Goal: Task Accomplishment & Management: Manage account settings

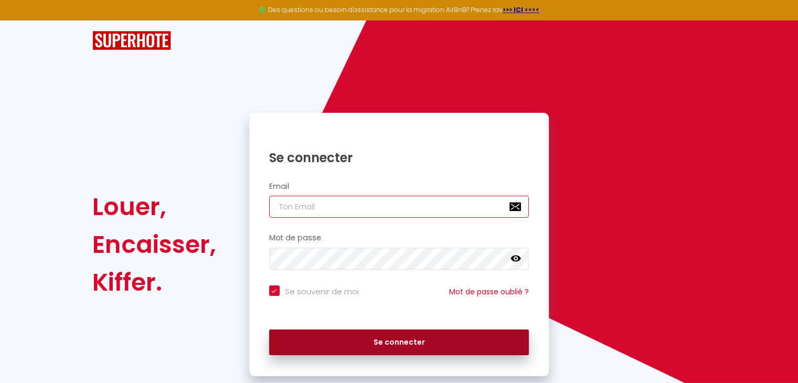
type input "[EMAIL_ADDRESS][DOMAIN_NAME]"
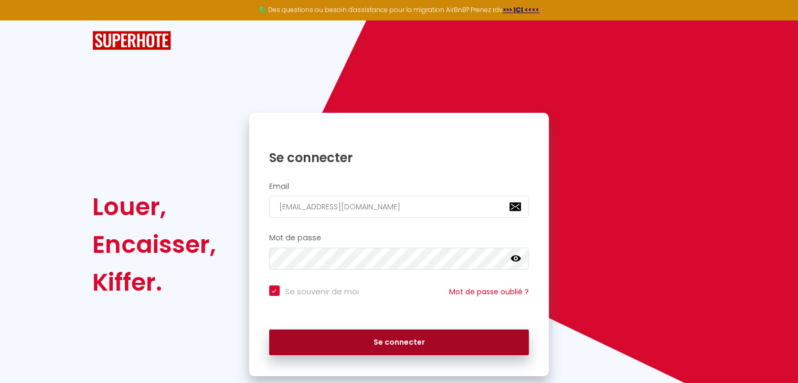
click at [321, 343] on button "Se connecter" at bounding box center [399, 343] width 260 height 26
checkbox input "true"
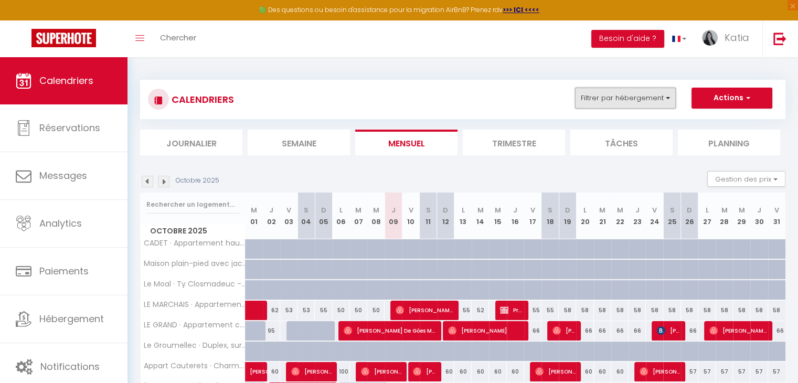
click at [602, 103] on button "Filtrer par hébergement" at bounding box center [625, 98] width 101 height 21
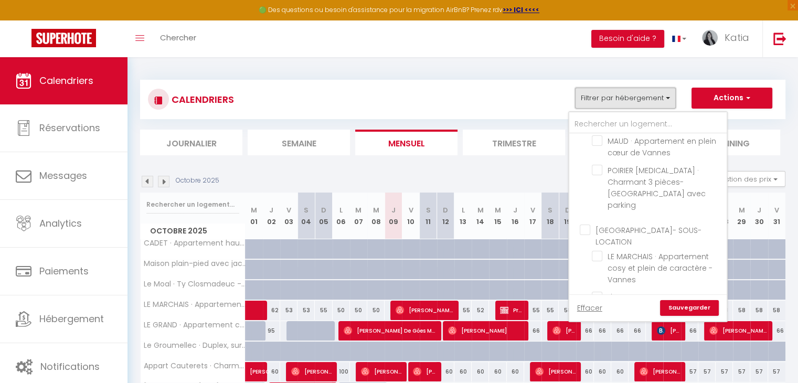
scroll to position [401, 0]
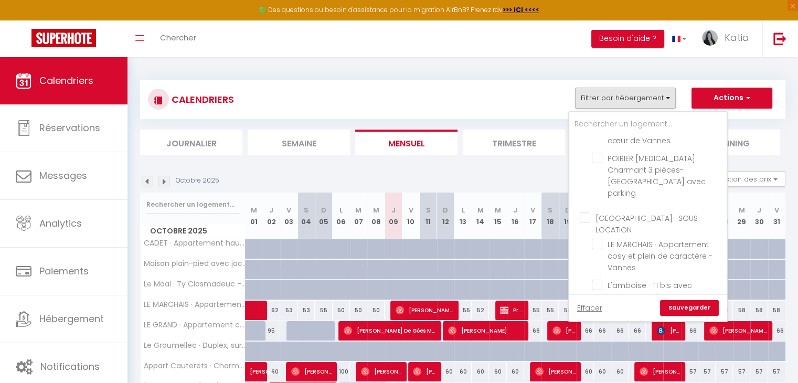
click at [581, 213] on input "[GEOGRAPHIC_DATA]- SOUS-LOCATION" at bounding box center [658, 218] width 157 height 10
checkbox input "true"
checkbox input "false"
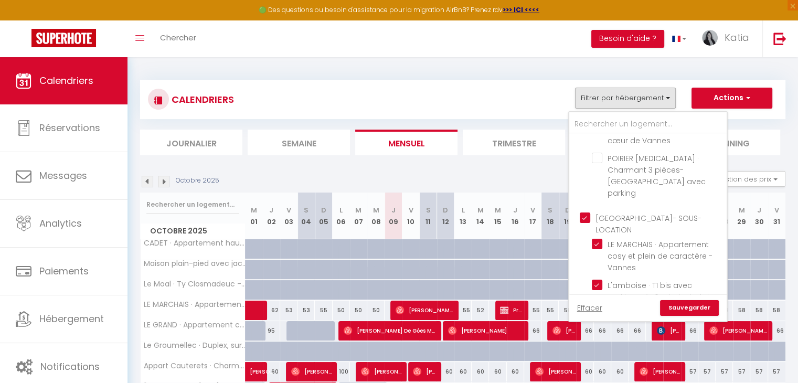
checkbox input "false"
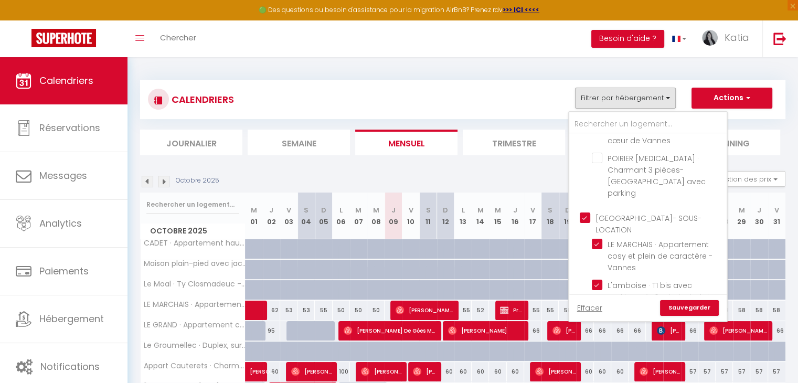
checkbox input "false"
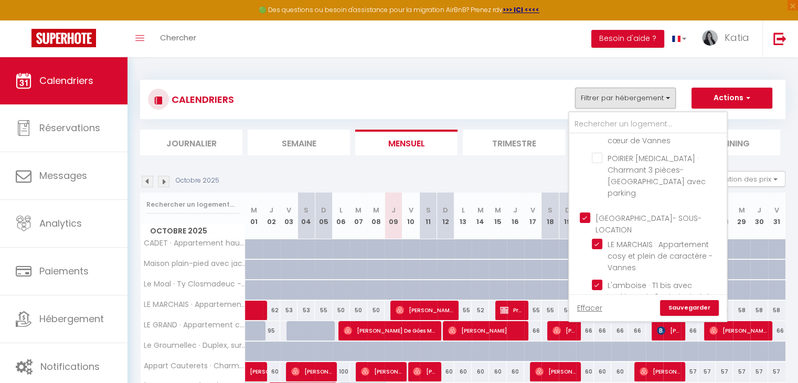
checkbox input "true"
checkbox input "false"
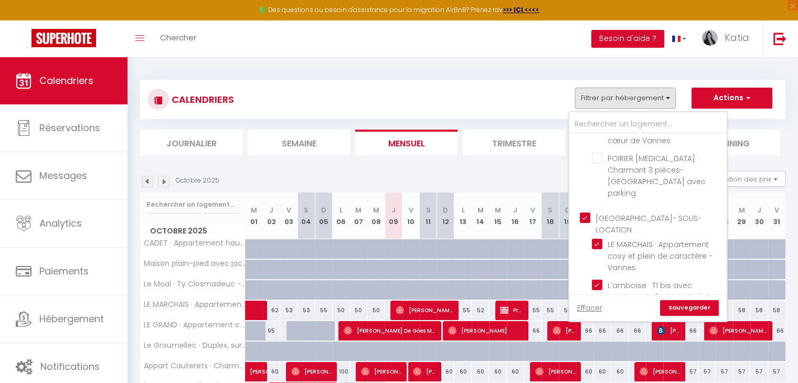
checkbox input "false"
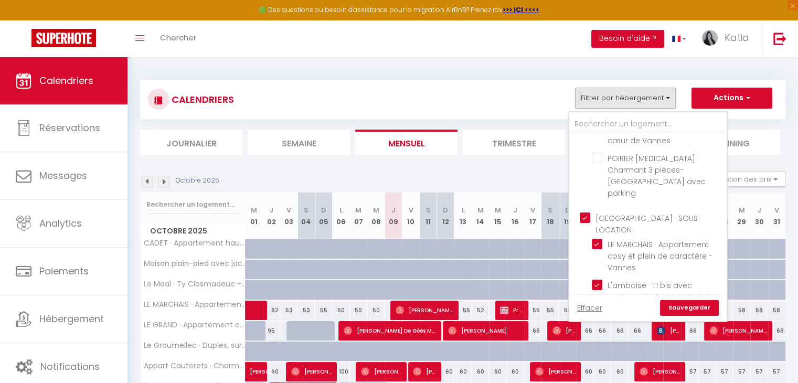
checkbox input "false"
click at [536, 52] on div "Toggle menubar Chercher BUTTON Besoin d'aide ? Katia Paramètres Équipe" at bounding box center [433, 38] width 714 height 37
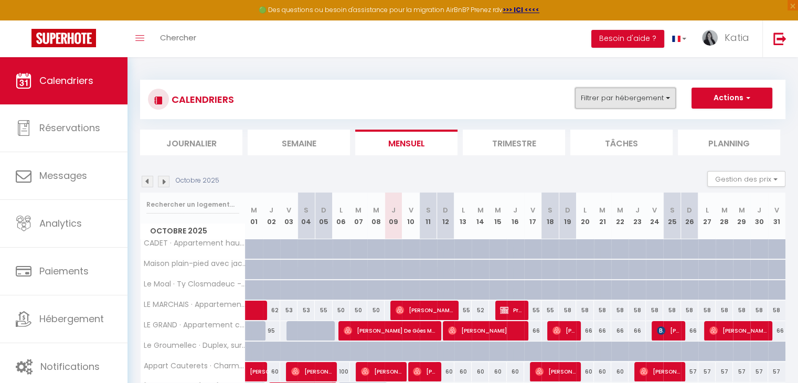
click at [640, 105] on button "Filtrer par hébergement" at bounding box center [625, 98] width 101 height 21
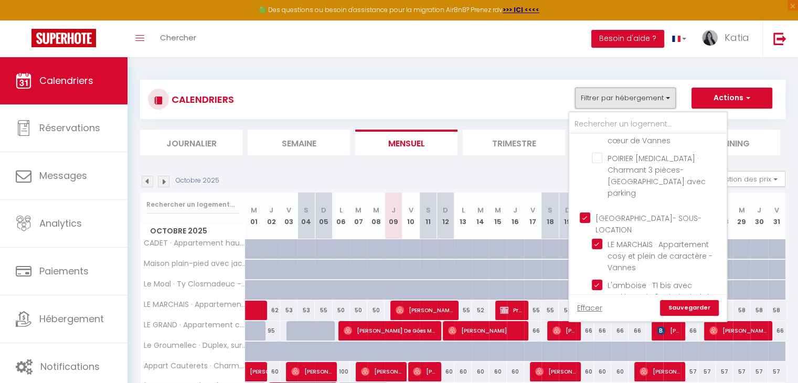
scroll to position [424, 0]
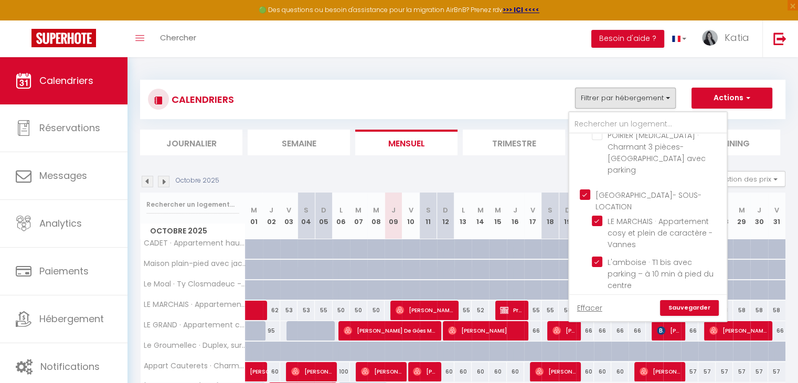
click at [693, 306] on link "Sauvegarder" at bounding box center [689, 308] width 59 height 16
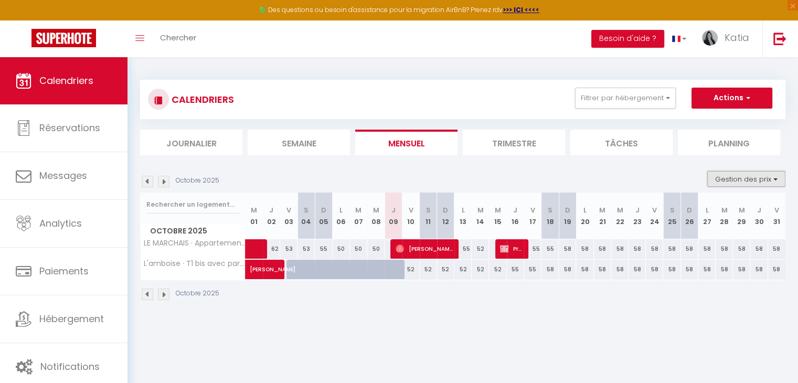
click at [745, 180] on button "Gestion des prix" at bounding box center [747, 179] width 78 height 16
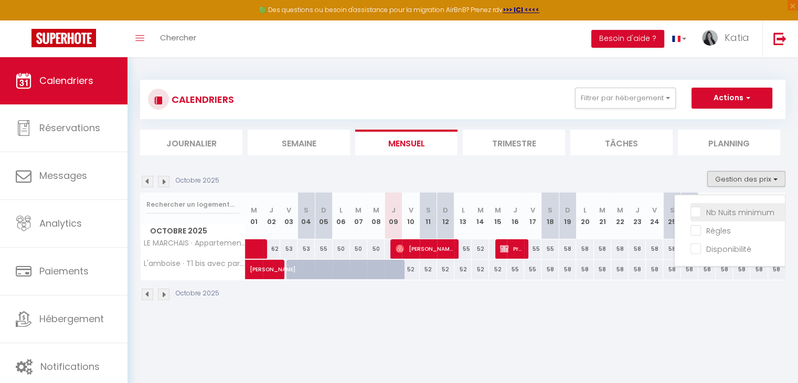
click at [721, 212] on input "Nb Nuits minimum" at bounding box center [738, 211] width 94 height 10
checkbox input "true"
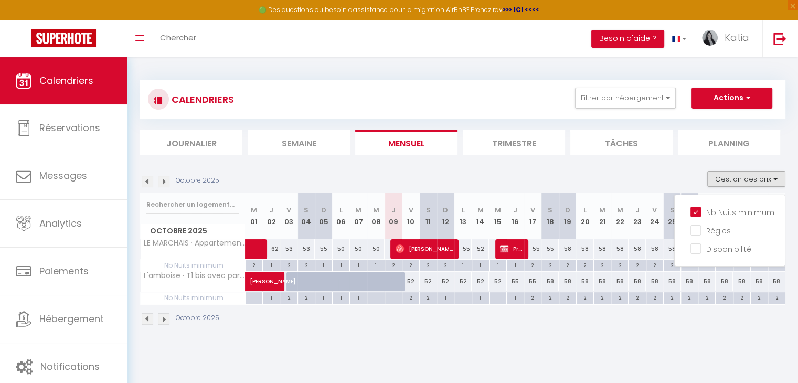
click at [410, 281] on div "52" at bounding box center [410, 281] width 17 height 19
type input "52"
type input "Ven 10 Octobre 2025"
type input "[DATE]"
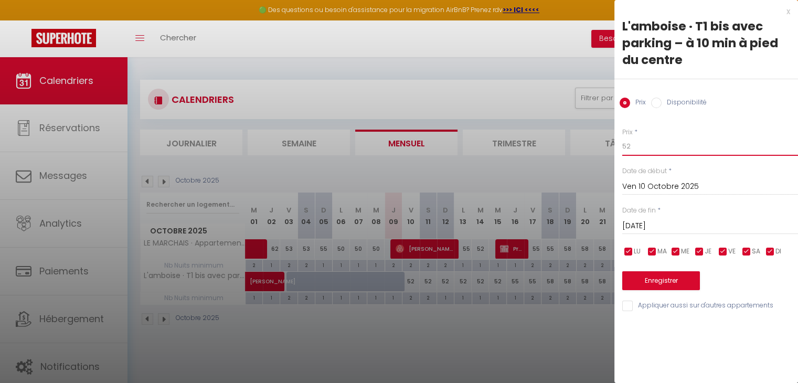
click at [647, 139] on input "52" at bounding box center [711, 146] width 176 height 19
type input "5"
type input "48"
click at [638, 284] on button "Enregistrer" at bounding box center [662, 280] width 78 height 19
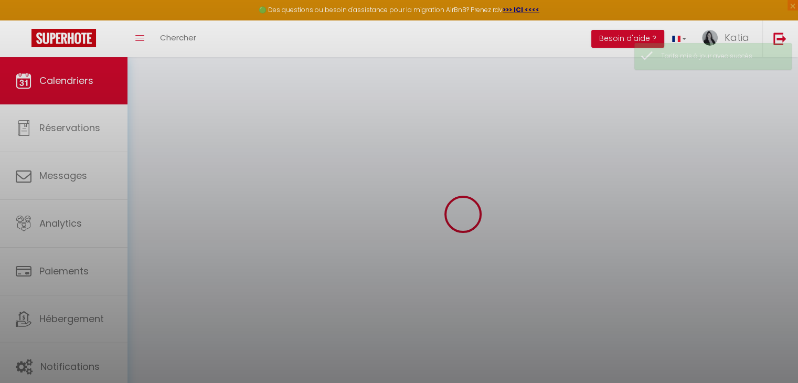
select select
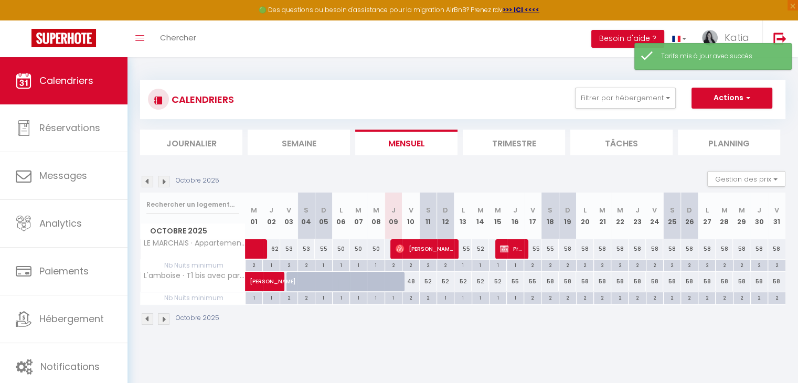
click at [399, 284] on div at bounding box center [399, 288] width 17 height 20
type input "52"
select select "1"
type input "Jeu 09 Octobre 2025"
type input "Ven 10 Octobre 2025"
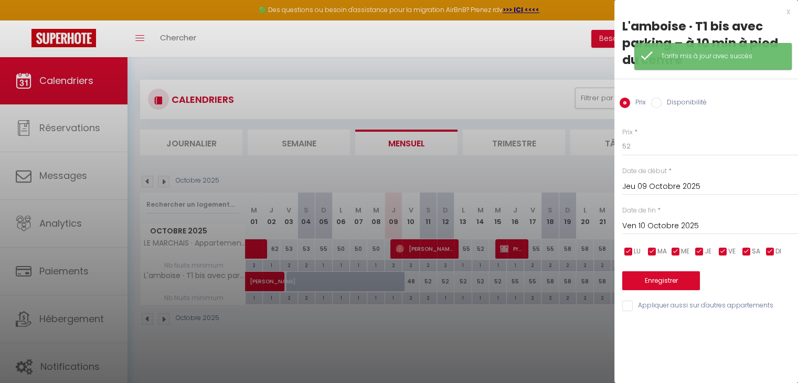
click at [649, 106] on div "Prix Disponibilité" at bounding box center [707, 96] width 184 height 35
click at [652, 106] on input "Disponibilité" at bounding box center [656, 103] width 10 height 10
radio input "true"
radio input "false"
click at [651, 285] on button "Enregistrer" at bounding box center [662, 281] width 78 height 19
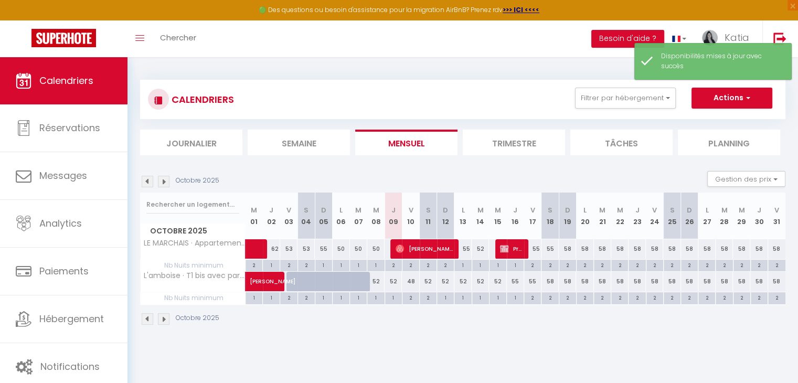
click at [426, 281] on div "52" at bounding box center [428, 281] width 17 height 19
type input "52"
select select "1"
type input "[DATE]"
type input "Dim 12 Octobre 2025"
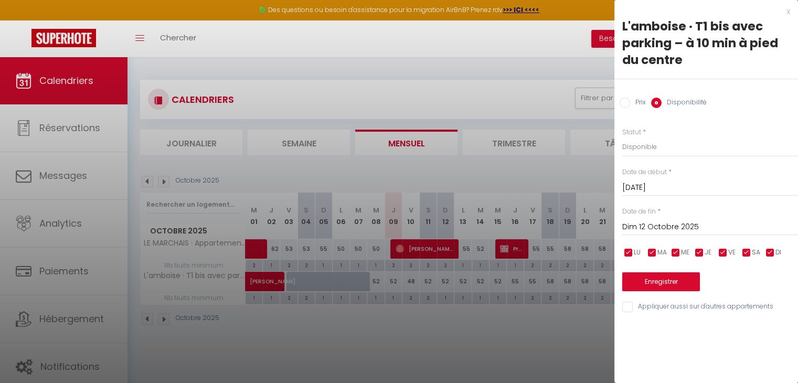
click at [627, 103] on input "Prix" at bounding box center [625, 103] width 10 height 10
radio input "true"
radio input "false"
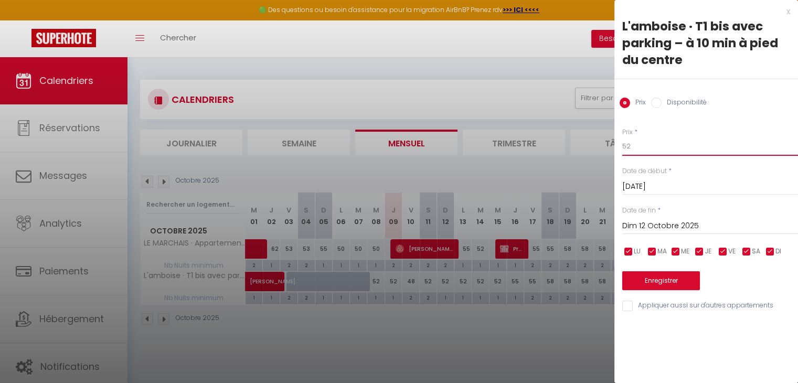
drag, startPoint x: 649, startPoint y: 152, endPoint x: 597, endPoint y: 156, distance: 51.6
click at [598, 155] on body "🟢 Des questions ou besoin d'assistance pour la migration AirBnB? Prenez rdv >>>…" at bounding box center [399, 248] width 798 height 383
type input "48"
click at [670, 286] on button "Enregistrer" at bounding box center [662, 280] width 78 height 19
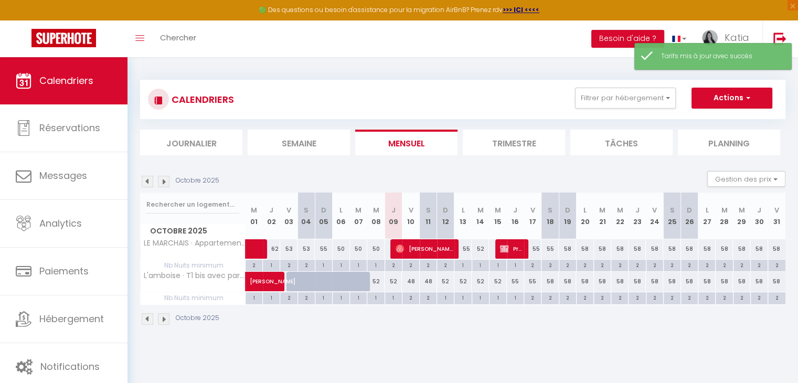
click at [412, 299] on div "2" at bounding box center [411, 297] width 17 height 10
type input "2"
type input "Ven 10 Octobre 2025"
type input "[DATE]"
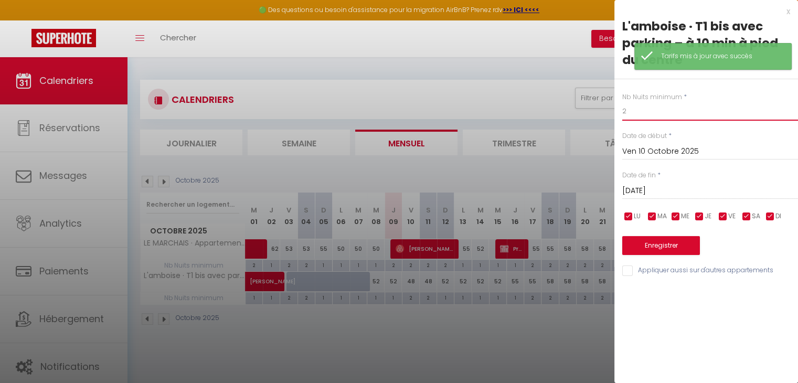
drag, startPoint x: 643, startPoint y: 120, endPoint x: 554, endPoint y: 122, distance: 89.3
click at [555, 122] on body "🟢 Des questions ou besoin d'assistance pour la migration AirBnB? Prenez rdv >>>…" at bounding box center [399, 248] width 798 height 383
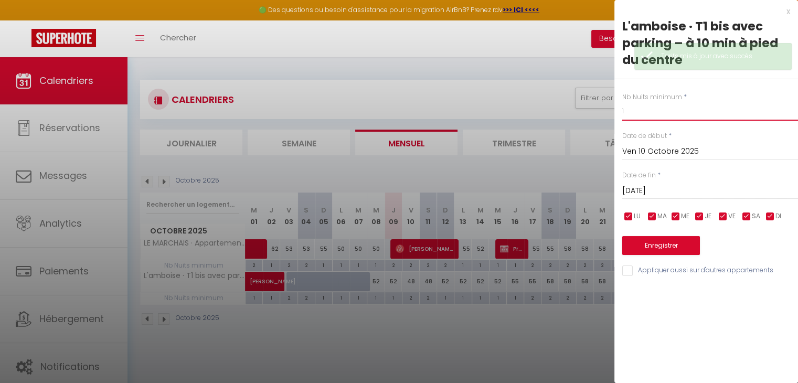
type input "1"
click at [649, 244] on button "Enregistrer" at bounding box center [662, 245] width 78 height 19
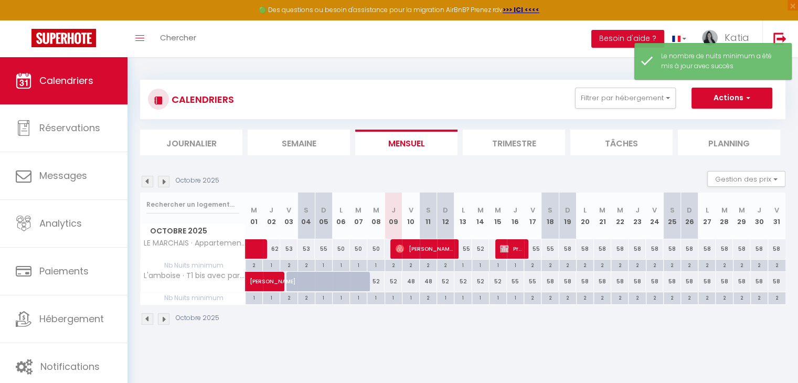
click at [425, 300] on div "2" at bounding box center [428, 297] width 17 height 10
type input "2"
type input "[DATE]"
type input "Dim 12 Octobre 2025"
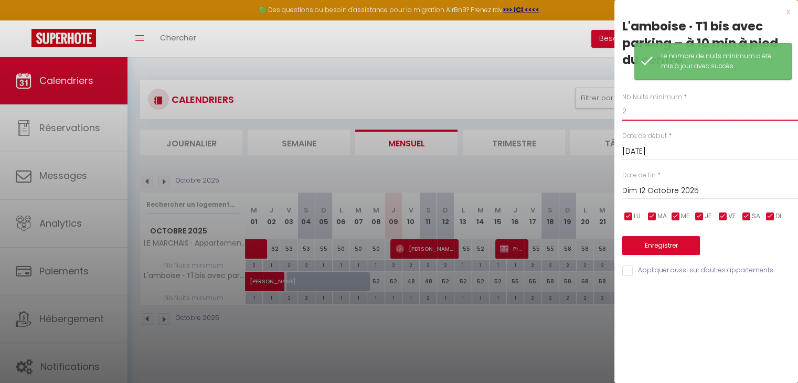
drag, startPoint x: 632, startPoint y: 109, endPoint x: 570, endPoint y: 100, distance: 62.6
click at [573, 109] on body "🟢 Des questions ou besoin d'assistance pour la migration AirBnB? Prenez rdv >>>…" at bounding box center [399, 248] width 798 height 383
type input "1"
click at [662, 243] on button "Enregistrer" at bounding box center [662, 245] width 78 height 19
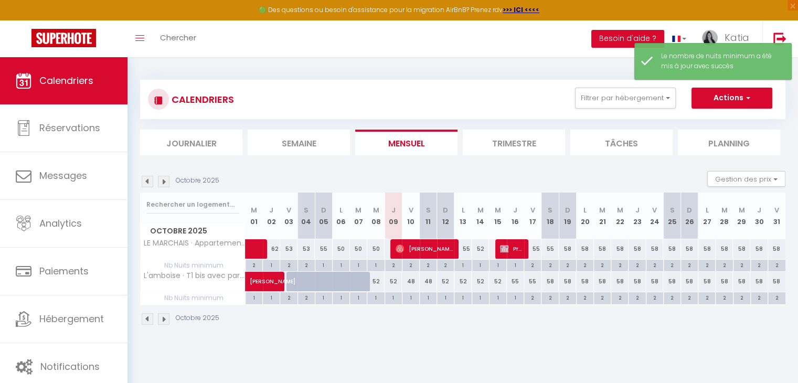
click at [532, 281] on div "55" at bounding box center [532, 281] width 17 height 19
type input "55"
type input "Ven 17 Octobre 2025"
type input "Sam 18 Octobre 2025"
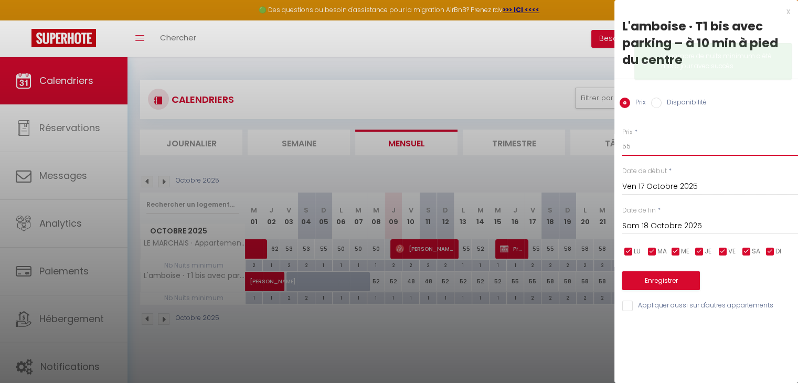
click at [646, 147] on input "55" at bounding box center [711, 146] width 176 height 19
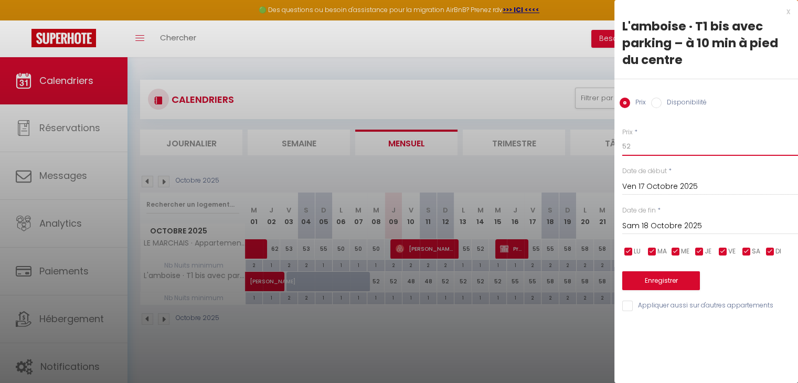
type input "52"
click at [633, 222] on input "Sam 18 Octobre 2025" at bounding box center [711, 226] width 176 height 14
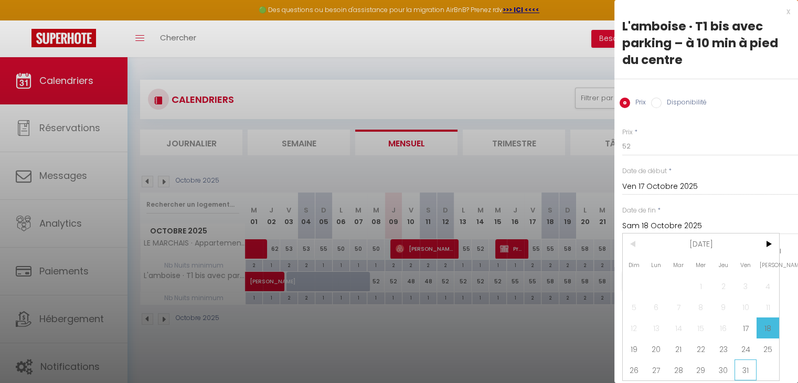
click at [745, 362] on span "31" at bounding box center [746, 370] width 23 height 21
type input "Ven 31 Octobre 2025"
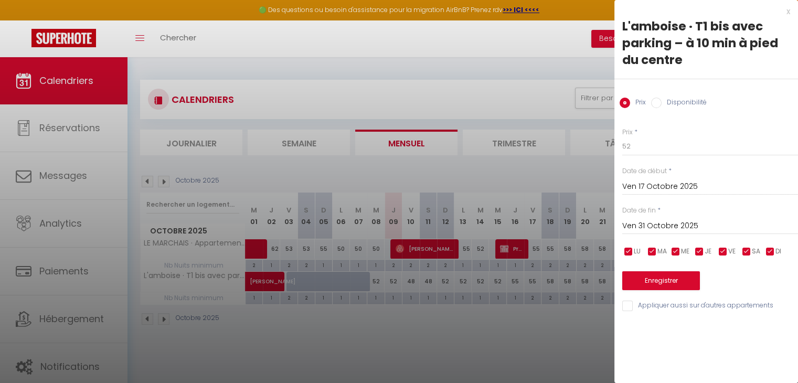
click at [674, 290] on div "Prix * 52 Statut * Disponible Indisponible Date de début * [DATE] < [DATE] > Di…" at bounding box center [707, 213] width 184 height 198
click at [674, 275] on button "Enregistrer" at bounding box center [662, 280] width 78 height 19
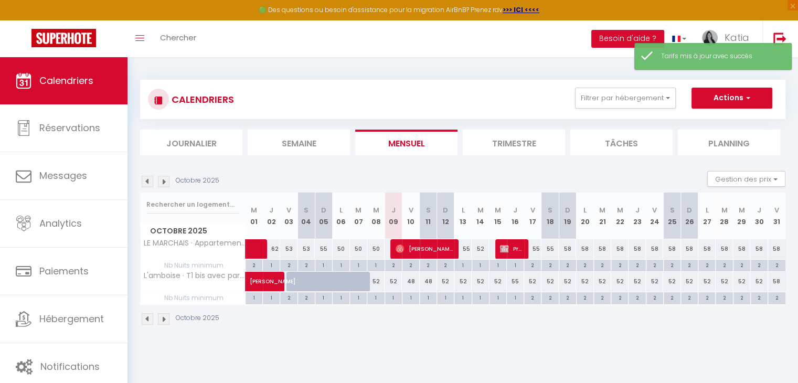
click at [782, 278] on div "58" at bounding box center [776, 281] width 17 height 19
type input "58"
type input "Ven 31 Octobre 2025"
type input "[DATE]"
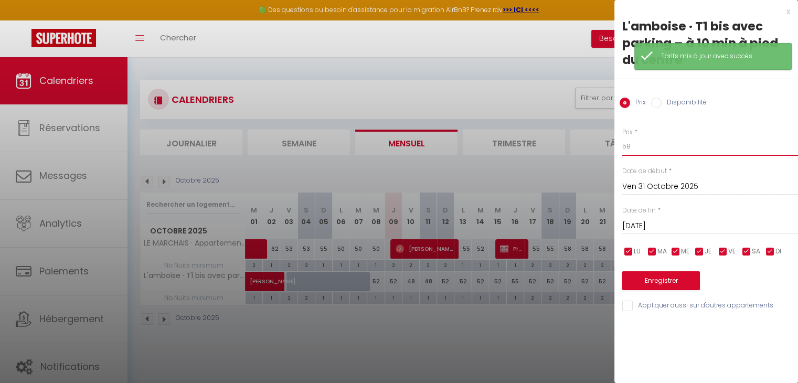
click at [631, 154] on input "58" at bounding box center [711, 146] width 176 height 19
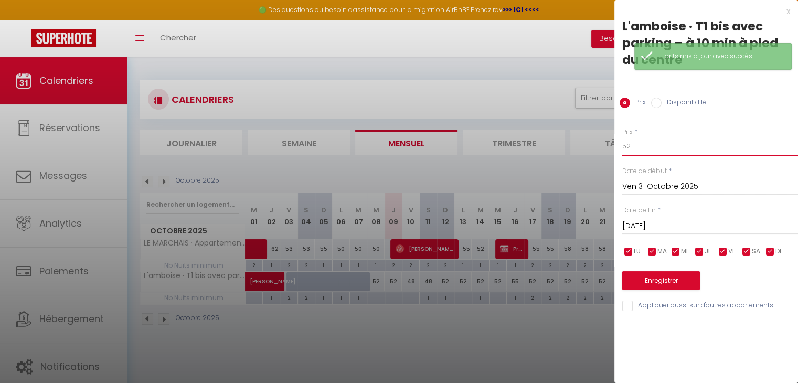
type input "52"
click at [681, 282] on button "Enregistrer" at bounding box center [662, 280] width 78 height 19
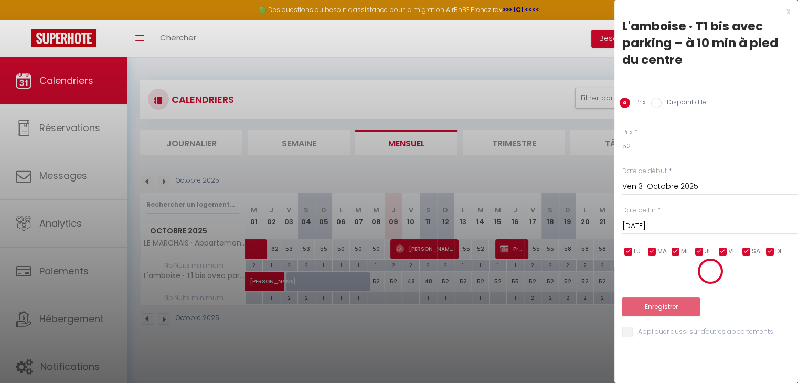
click at [502, 336] on div at bounding box center [399, 191] width 798 height 383
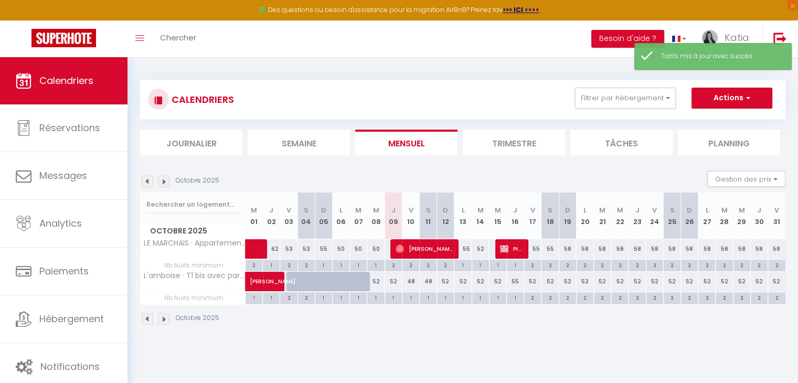
click at [466, 248] on div "55" at bounding box center [463, 248] width 17 height 19
type input "55"
type input "Lun 13 Octobre 2025"
type input "[DATE]"
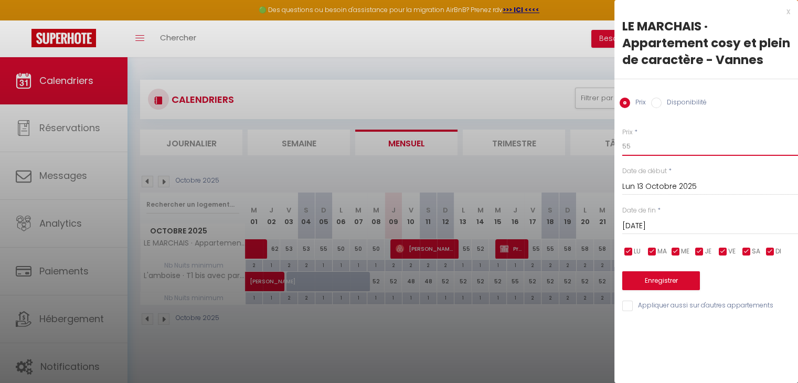
click at [635, 141] on input "55" at bounding box center [711, 146] width 176 height 19
type input "52"
click at [653, 285] on button "Enregistrer" at bounding box center [662, 280] width 78 height 19
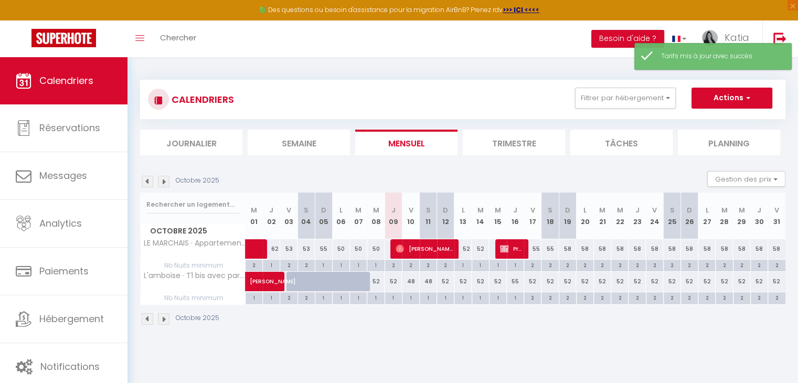
click at [536, 248] on div "55" at bounding box center [532, 248] width 17 height 19
type input "55"
type input "Ven 17 Octobre 2025"
type input "Sam 18 Octobre 2025"
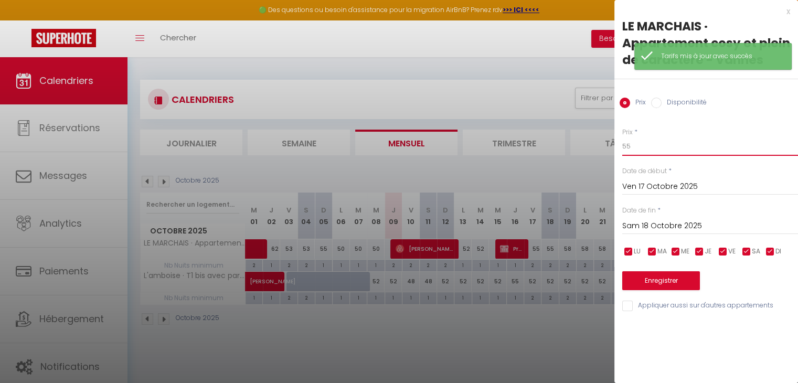
click at [645, 149] on input "55" at bounding box center [711, 146] width 176 height 19
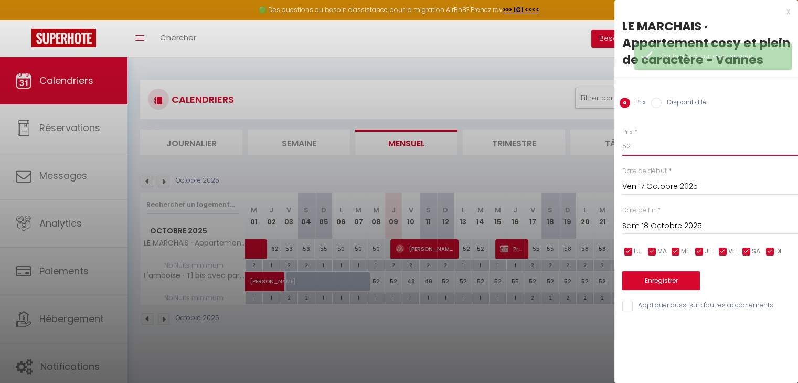
type input "52"
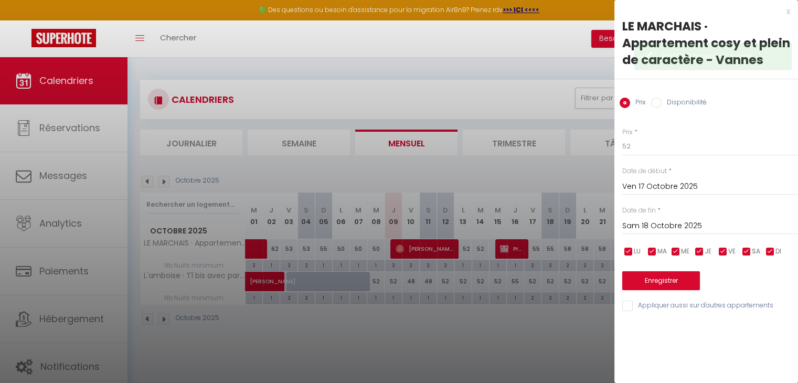
click at [652, 219] on div "[DATE] < [DATE] > Dim Lun Mar Mer Jeu Ven Sam 1 2 3 4 5 6 7 8 9 10 11 12 13 14 …" at bounding box center [711, 225] width 176 height 19
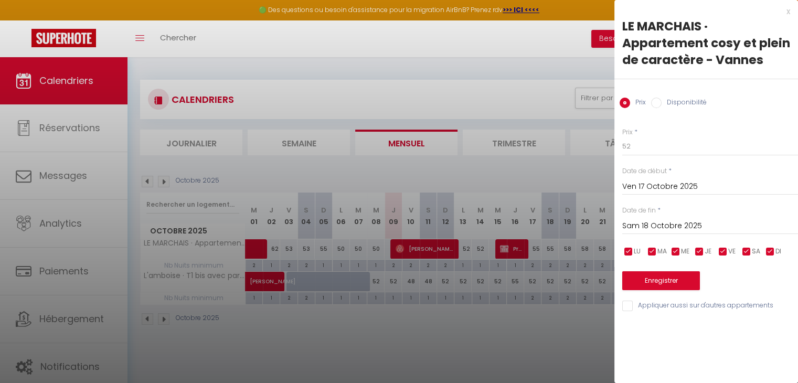
click at [651, 224] on input "Sam 18 Octobre 2025" at bounding box center [711, 226] width 176 height 14
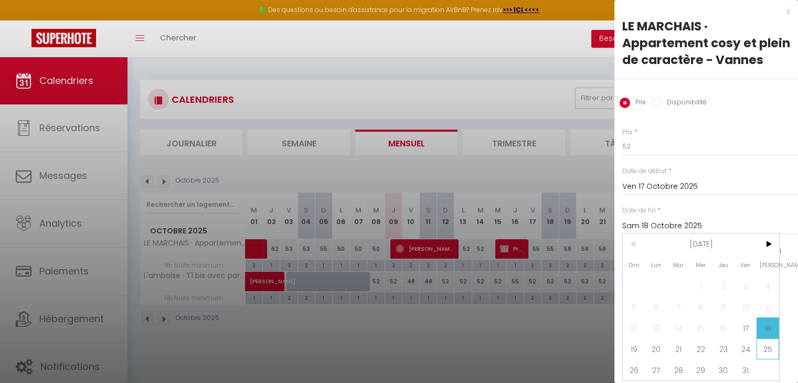
click at [762, 360] on span "25" at bounding box center [768, 349] width 23 height 21
type input "Sam 25 Octobre 2025"
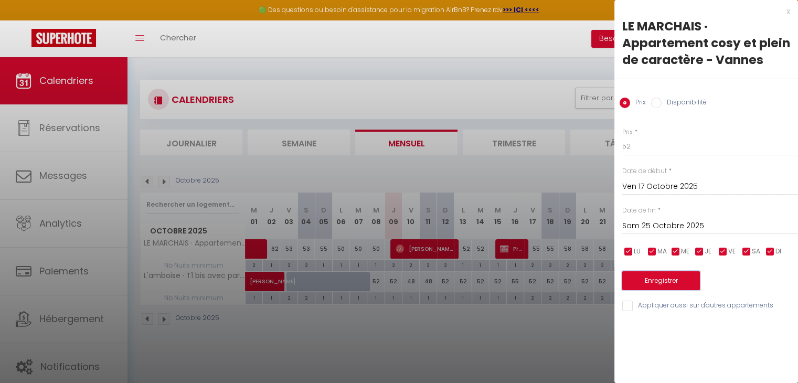
click at [666, 278] on button "Enregistrer" at bounding box center [662, 280] width 78 height 19
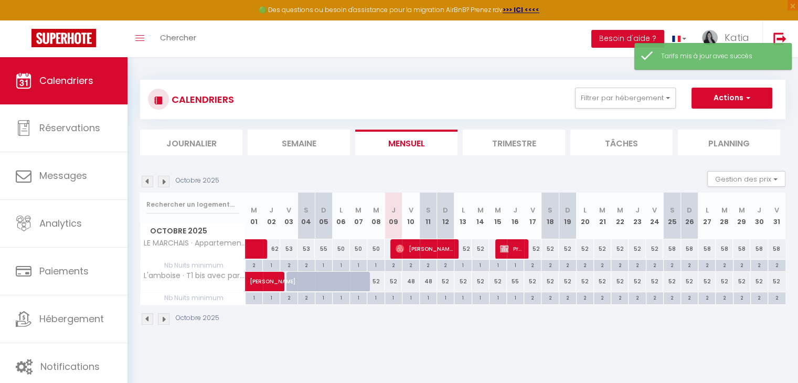
click at [674, 248] on div "58" at bounding box center [672, 248] width 17 height 19
type input "58"
type input "Sam 25 Octobre 2025"
type input "Dim 26 Octobre 2025"
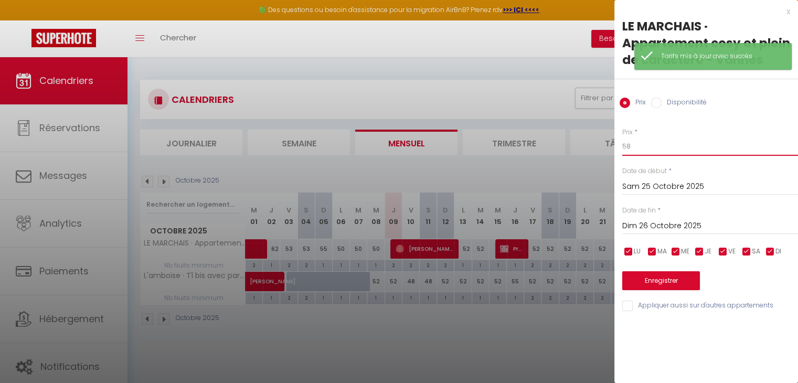
click at [652, 154] on input "58" at bounding box center [711, 146] width 176 height 19
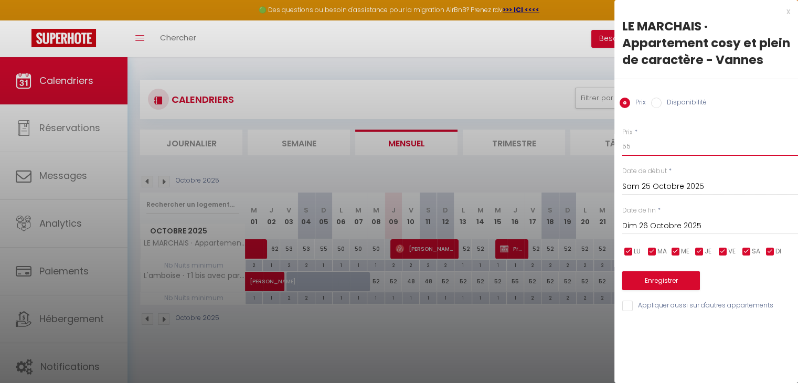
type input "55"
click at [645, 231] on input "Dim 26 Octobre 2025" at bounding box center [711, 226] width 176 height 14
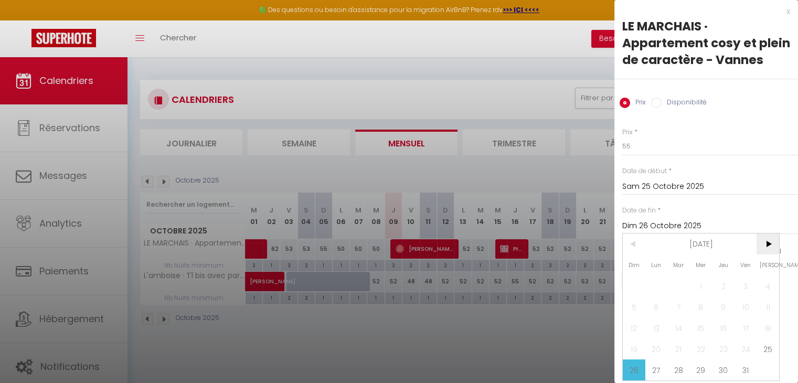
click at [774, 252] on span ">" at bounding box center [768, 244] width 23 height 21
click at [765, 297] on span "1" at bounding box center [768, 286] width 23 height 21
type input "[DATE]"
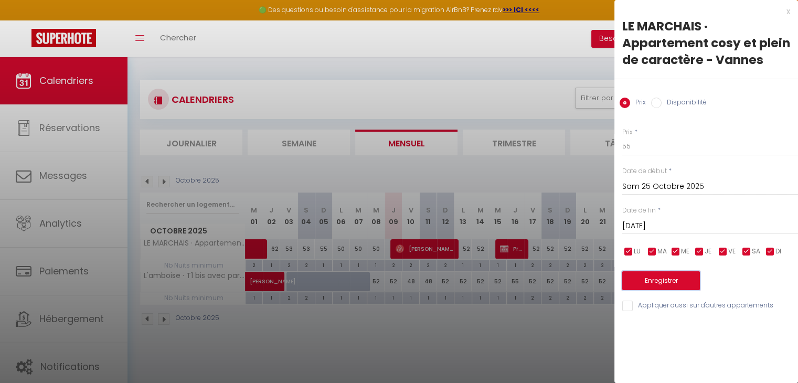
click at [660, 275] on button "Enregistrer" at bounding box center [662, 280] width 78 height 19
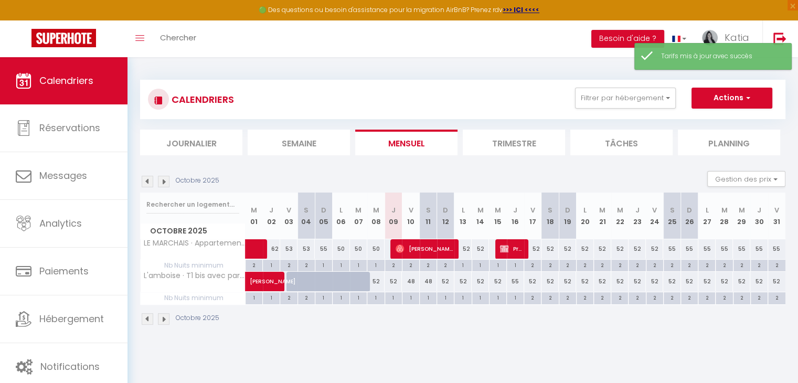
click at [161, 185] on img at bounding box center [164, 182] width 12 height 12
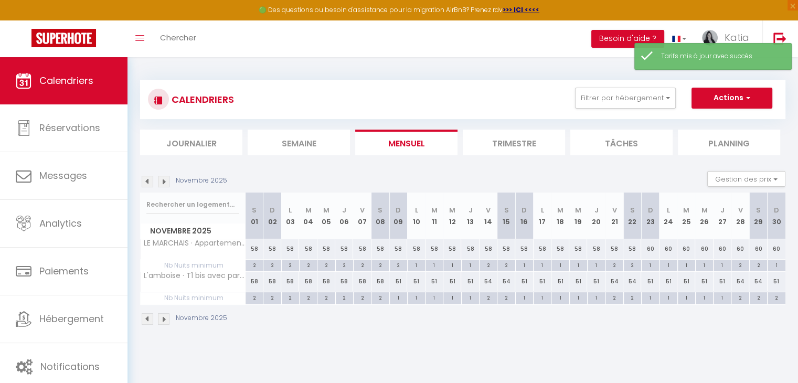
click at [251, 246] on div "58" at bounding box center [255, 248] width 18 height 19
type input "58"
type input "[DATE]"
type input "Dim 02 Novembre 2025"
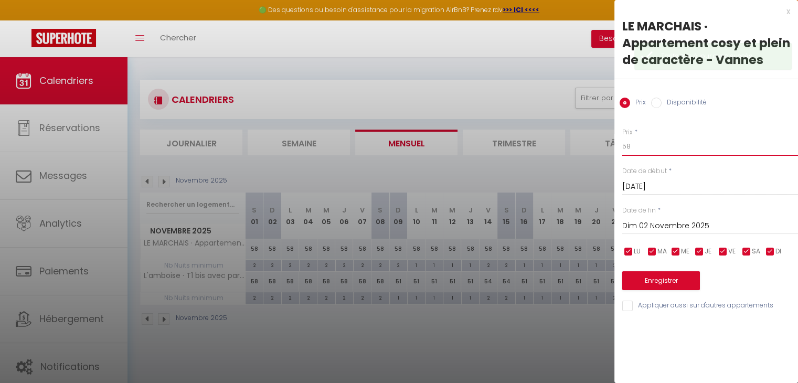
click at [626, 152] on input "58" at bounding box center [711, 146] width 176 height 19
type input "55"
click at [675, 227] on input "Dim 02 Novembre 2025" at bounding box center [711, 226] width 176 height 14
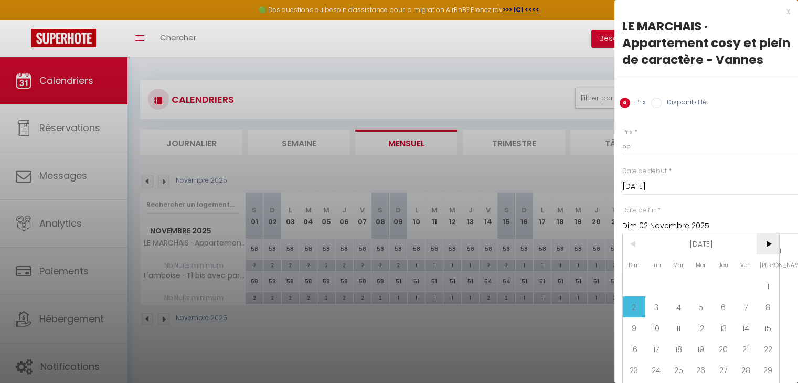
click at [772, 255] on span ">" at bounding box center [768, 244] width 23 height 21
click at [766, 339] on span "20" at bounding box center [768, 328] width 23 height 21
type input "Sam 20 Décembre 2025"
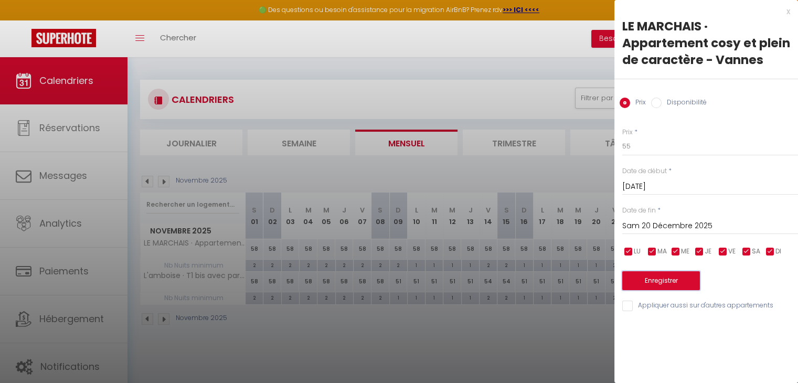
click at [678, 285] on button "Enregistrer" at bounding box center [662, 280] width 78 height 19
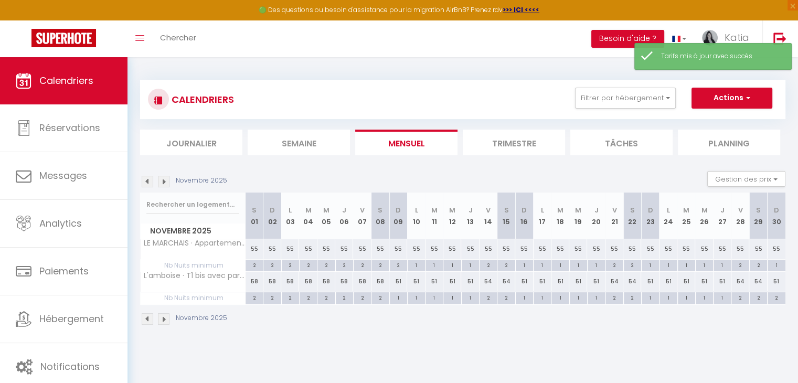
click at [251, 281] on div "58" at bounding box center [255, 281] width 18 height 19
type input "58"
type input "[DATE]"
type input "Dim 02 Novembre 2025"
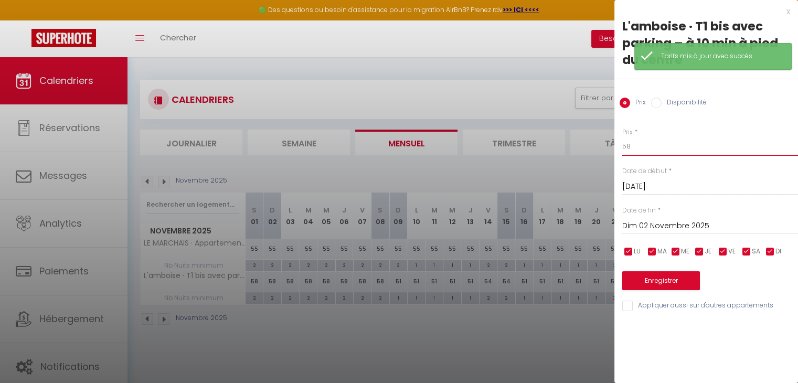
click at [651, 145] on input "58" at bounding box center [711, 146] width 176 height 19
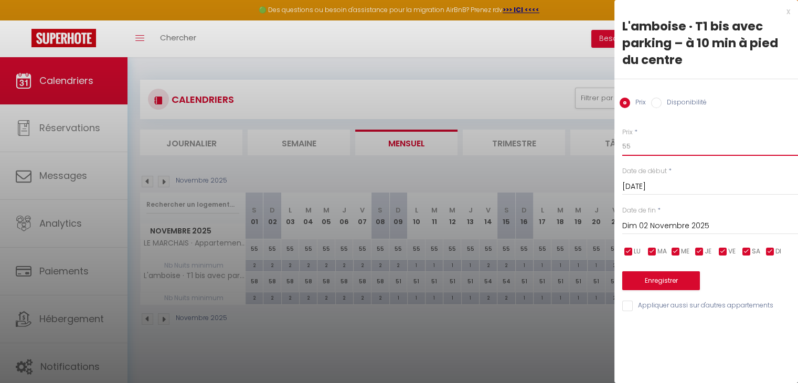
type input "55"
click at [640, 226] on input "Dim 02 Novembre 2025" at bounding box center [711, 226] width 176 height 14
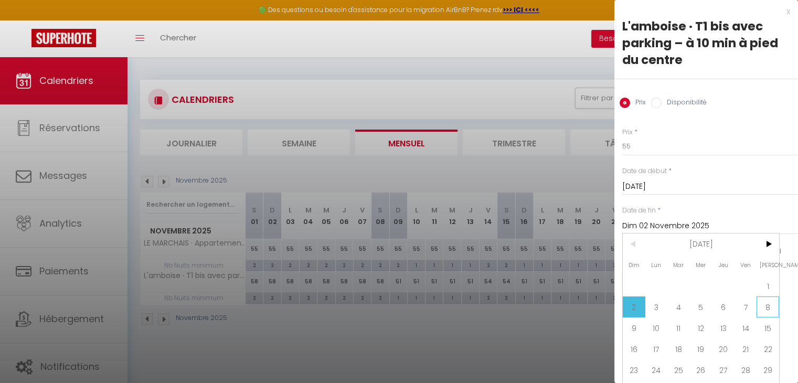
click at [773, 303] on span "8" at bounding box center [768, 307] width 23 height 21
type input "Sam 08 Novembre 2025"
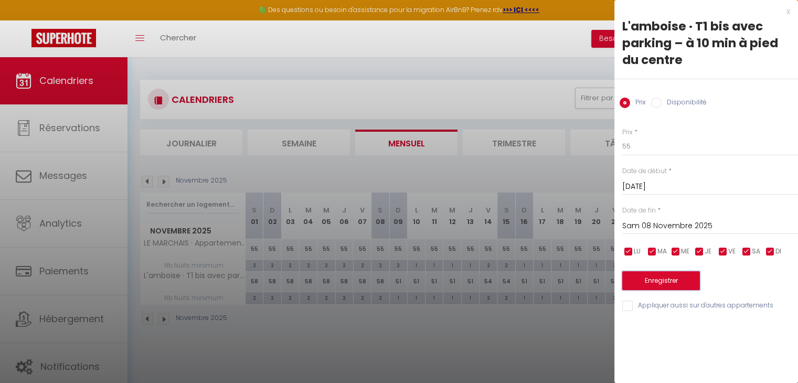
click at [659, 278] on button "Enregistrer" at bounding box center [662, 280] width 78 height 19
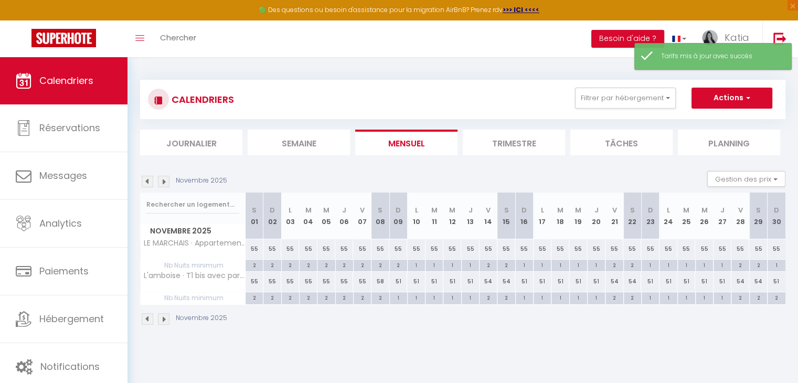
click at [581, 330] on div "Novembre 2025" at bounding box center [463, 320] width 646 height 31
click at [162, 179] on img at bounding box center [164, 182] width 12 height 12
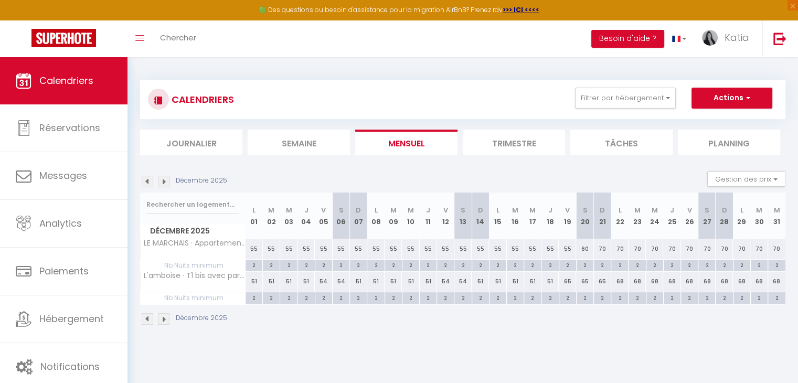
click at [603, 246] on div "70" at bounding box center [602, 248] width 17 height 19
type input "70"
type input "Dim 21 Décembre 2025"
type input "Lun 22 Décembre 2025"
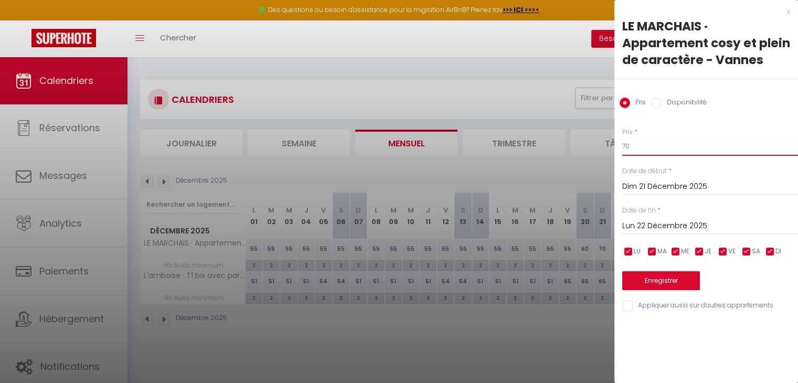
drag, startPoint x: 645, startPoint y: 152, endPoint x: 484, endPoint y: 155, distance: 160.7
click at [484, 155] on body "🟢 Des questions ou besoin d'assistance pour la migration AirBnB? Prenez rdv >>>…" at bounding box center [399, 248] width 798 height 383
type input "65"
click at [646, 219] on div "[DATE] < [DATE] > Dim Lun Mar Mer Jeu Ven Sam 1 2 3 4 5 6 7 8 9 10 11 12 13 14 …" at bounding box center [711, 225] width 176 height 19
click at [647, 224] on input "Lun 22 Décembre 2025" at bounding box center [711, 226] width 176 height 14
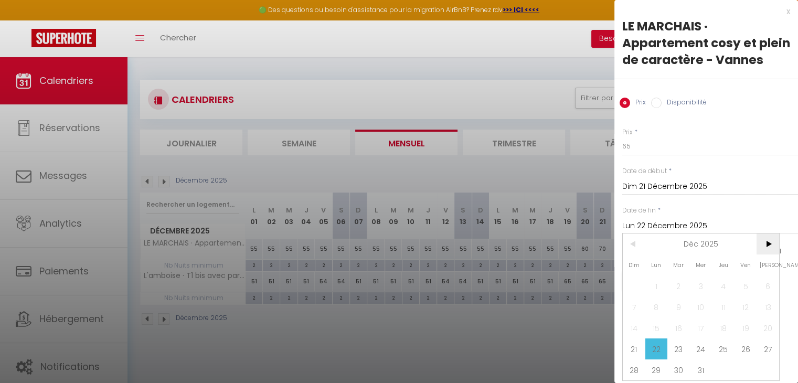
click at [772, 255] on span ">" at bounding box center [768, 244] width 23 height 21
click at [770, 297] on span "3" at bounding box center [768, 286] width 23 height 21
type input "[DATE]"
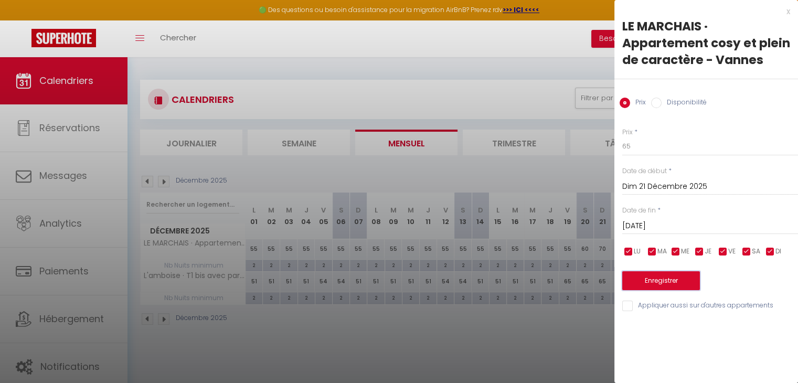
click at [689, 279] on button "Enregistrer" at bounding box center [662, 280] width 78 height 19
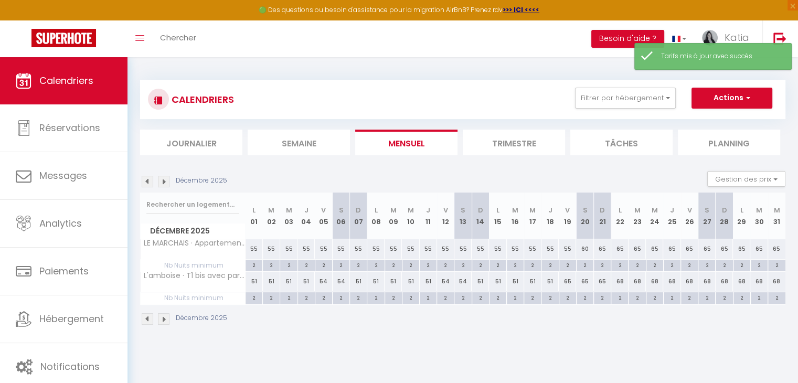
click at [621, 283] on div "68" at bounding box center [620, 281] width 17 height 19
type input "68"
type input "Lun 22 Décembre 2025"
type input "[DATE]"
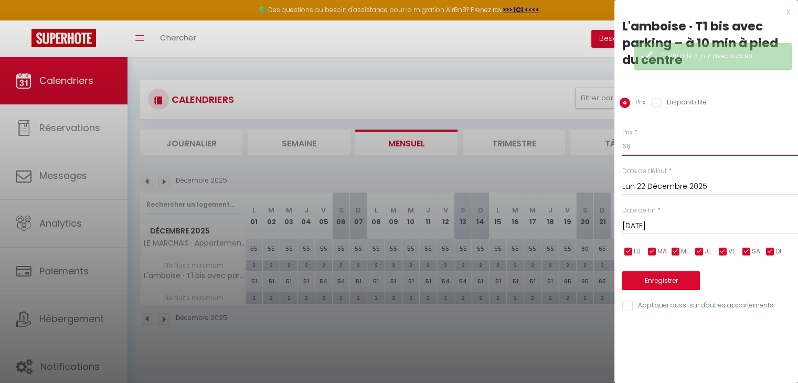
click at [637, 149] on input "68" at bounding box center [711, 146] width 176 height 19
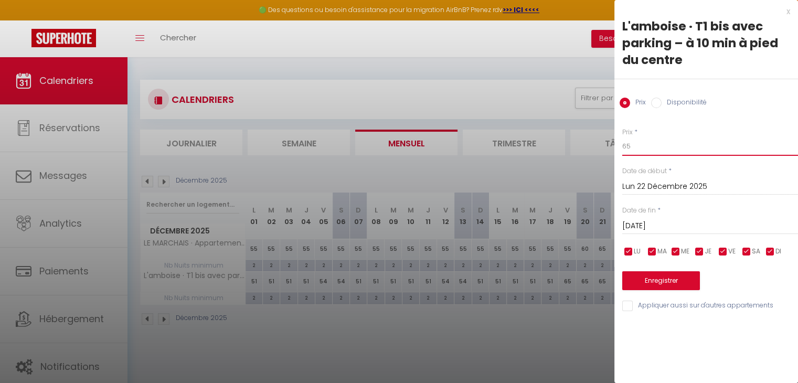
type input "65"
click at [643, 225] on input "[DATE]" at bounding box center [711, 226] width 176 height 14
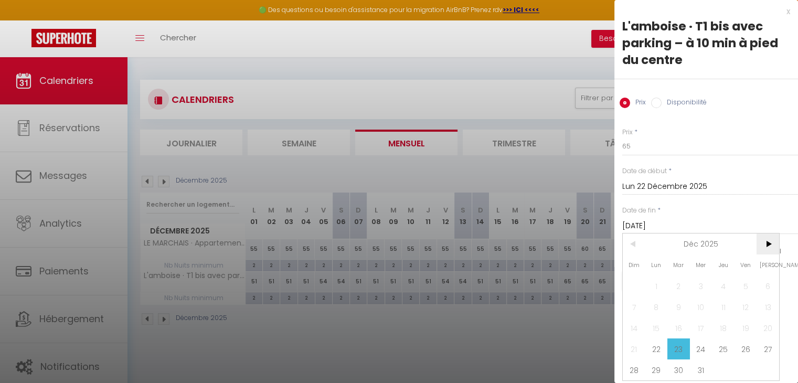
click at [767, 244] on span ">" at bounding box center [768, 244] width 23 height 21
click at [767, 286] on span "3" at bounding box center [768, 286] width 23 height 21
type input "[DATE]"
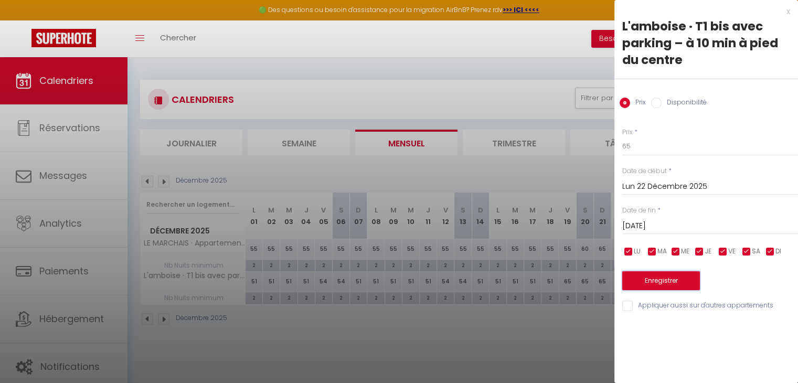
click at [681, 286] on button "Enregistrer" at bounding box center [662, 280] width 78 height 19
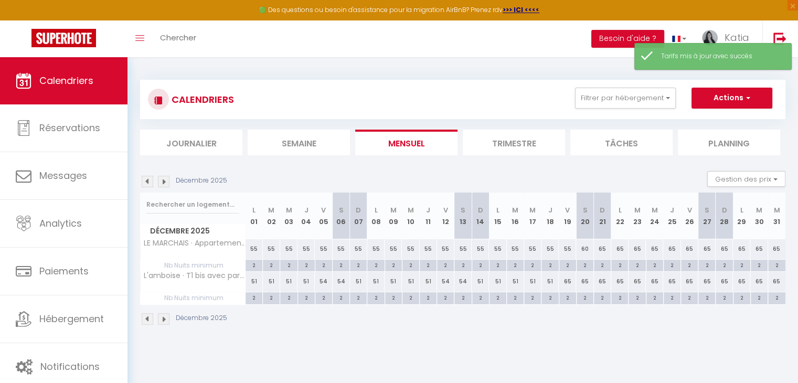
click at [170, 181] on div "Décembre 2025" at bounding box center [185, 182] width 90 height 12
click at [164, 181] on img at bounding box center [164, 182] width 12 height 12
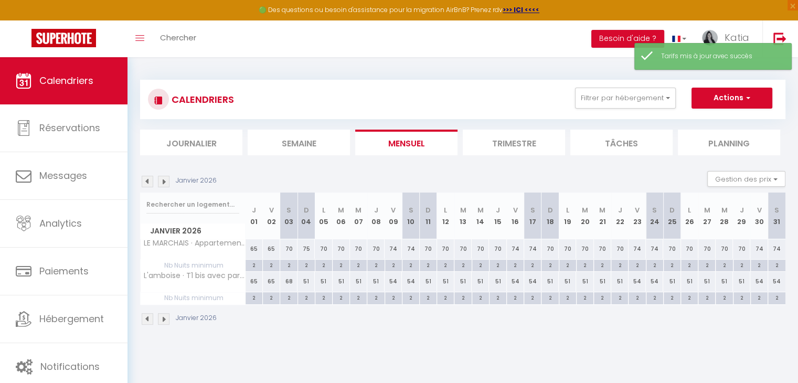
click at [289, 249] on div "70" at bounding box center [288, 248] width 17 height 19
type input "70"
type input "[DATE]"
type input "Dim 04 Janvier 2026"
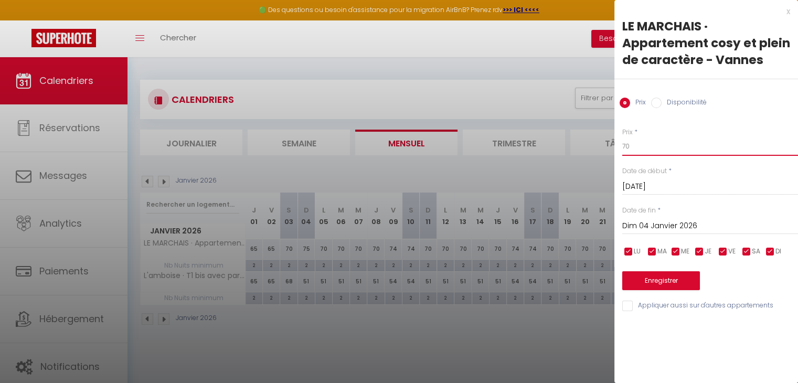
drag, startPoint x: 649, startPoint y: 140, endPoint x: 601, endPoint y: 150, distance: 49.7
click at [603, 149] on body "🟢 Des questions ou besoin d'assistance pour la migration AirBnB? Prenez rdv >>>…" at bounding box center [399, 248] width 798 height 383
type input "50"
click at [643, 223] on input "Dim 04 Janvier 2026" at bounding box center [711, 226] width 176 height 14
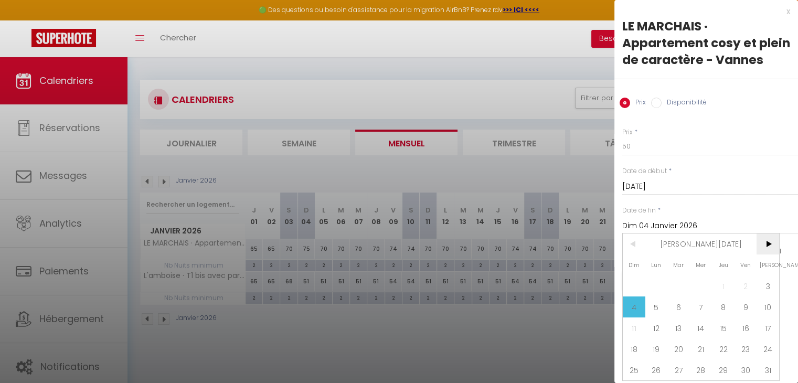
click at [762, 255] on span ">" at bounding box center [768, 244] width 23 height 21
click at [770, 307] on span "14" at bounding box center [768, 307] width 23 height 21
type input "[DATE]"
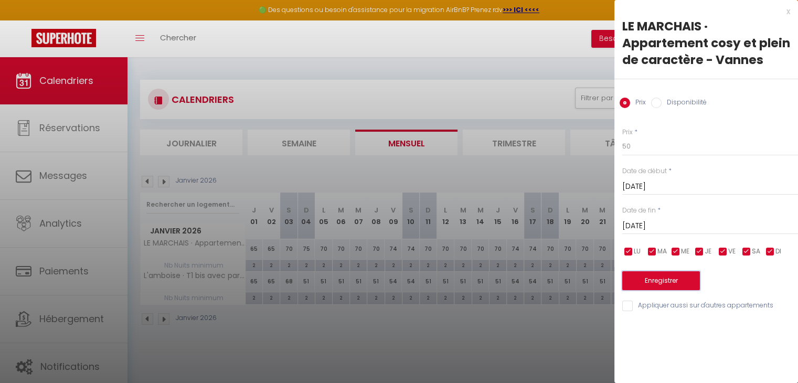
click at [666, 284] on button "Enregistrer" at bounding box center [662, 280] width 78 height 19
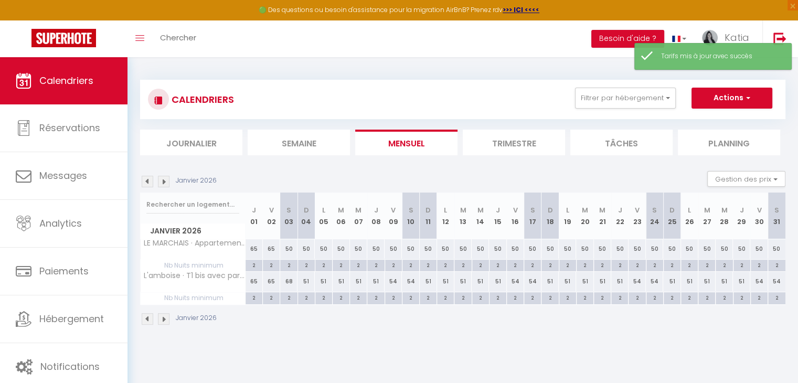
click at [286, 279] on div "68" at bounding box center [288, 281] width 17 height 19
type input "68"
type input "[DATE]"
type input "Dim 04 Janvier 2026"
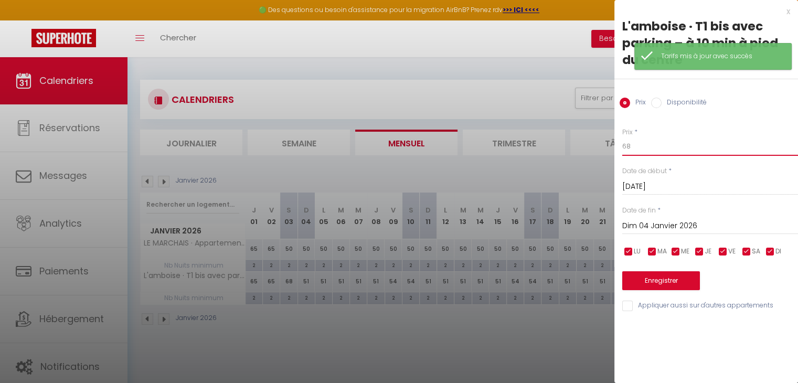
drag, startPoint x: 602, startPoint y: 151, endPoint x: 591, endPoint y: 152, distance: 11.1
click at [598, 151] on body "🟢 Des questions ou besoin d'assistance pour la migration AirBnB? Prenez rdv >>>…" at bounding box center [399, 248] width 798 height 383
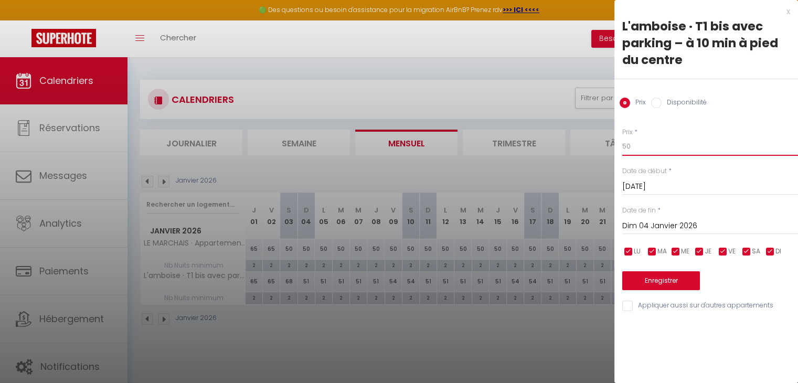
type input "50"
click at [666, 223] on input "Dim 04 Janvier 2026" at bounding box center [711, 226] width 176 height 14
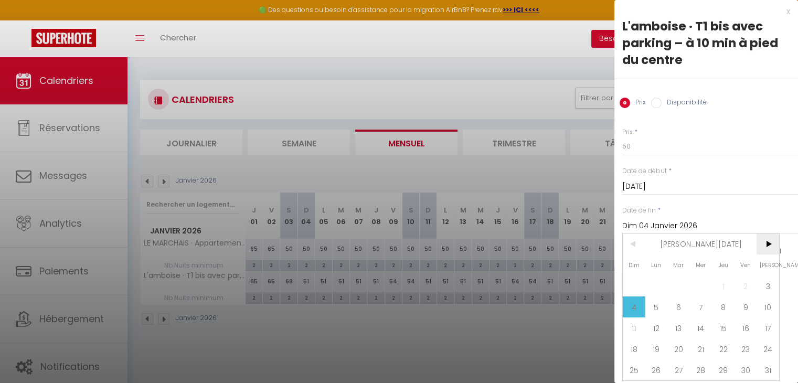
click at [772, 249] on span ">" at bounding box center [768, 244] width 23 height 21
click at [766, 281] on span "7" at bounding box center [768, 286] width 23 height 21
type input "[DATE]"
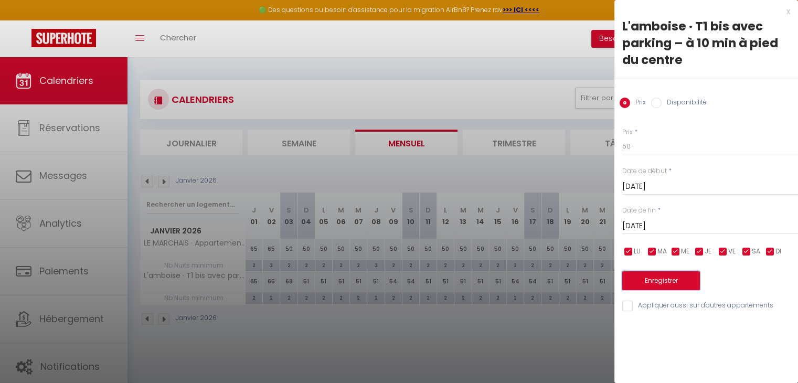
click at [670, 288] on button "Enregistrer" at bounding box center [662, 280] width 78 height 19
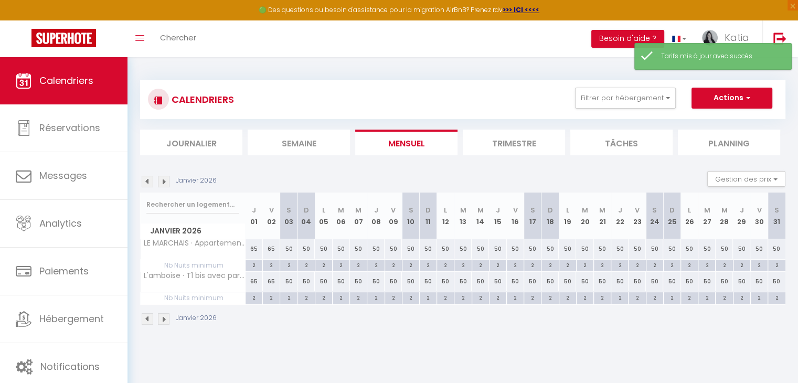
click at [164, 181] on img at bounding box center [164, 182] width 12 height 12
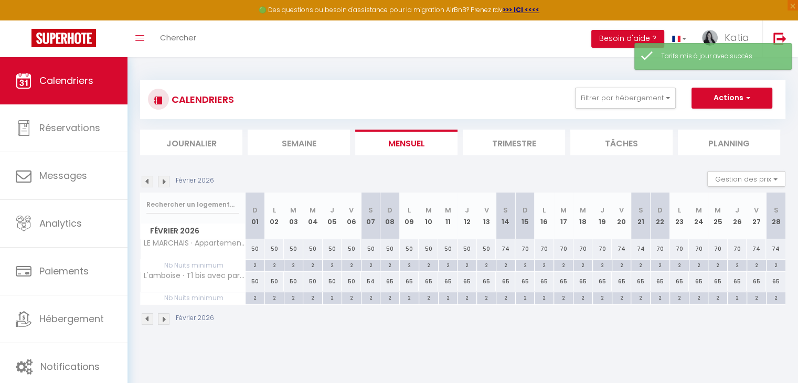
click at [389, 284] on div "65" at bounding box center [390, 281] width 19 height 19
type input "65"
type input "Dim 08 Février 2026"
type input "Lun 09 Février 2026"
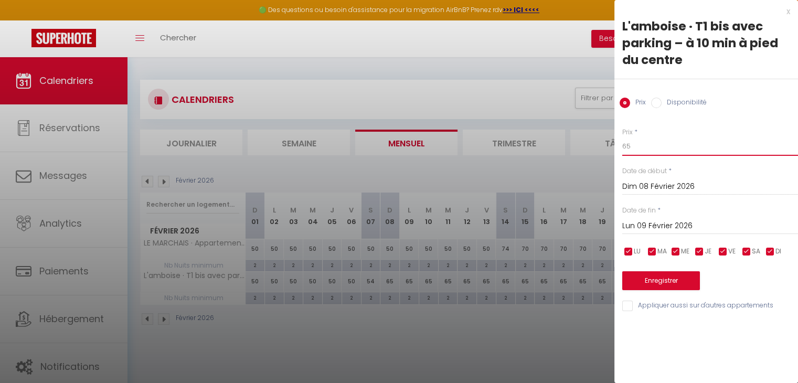
click at [649, 139] on input "65" at bounding box center [711, 146] width 176 height 19
type input "6"
type input "58"
click at [669, 225] on input "Lun 09 Février 2026" at bounding box center [711, 226] width 176 height 14
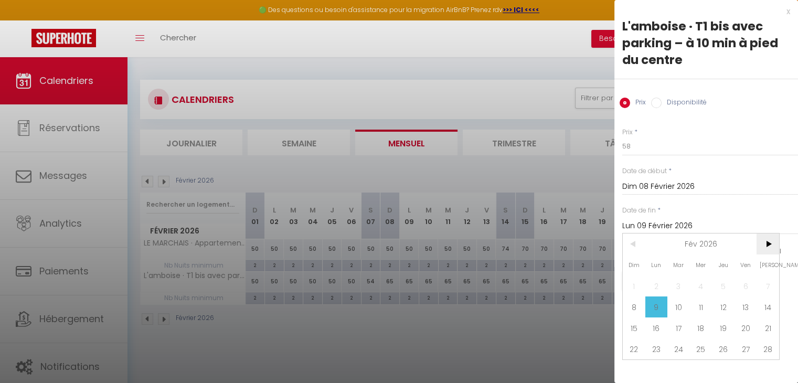
click at [764, 248] on span ">" at bounding box center [768, 244] width 23 height 21
click at [769, 279] on span "7" at bounding box center [768, 286] width 23 height 21
type input "[DATE]"
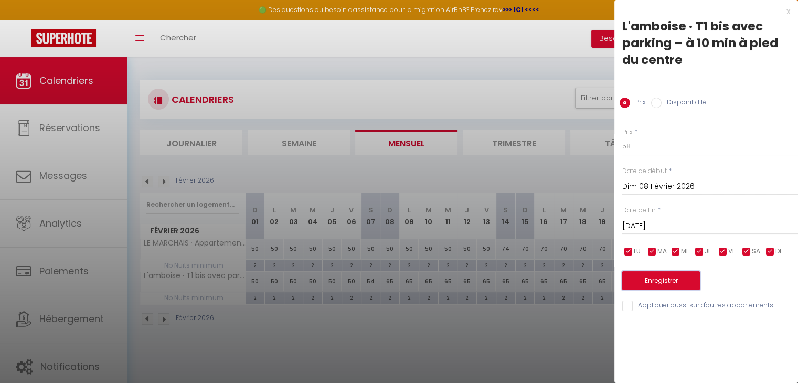
click at [688, 276] on button "Enregistrer" at bounding box center [662, 280] width 78 height 19
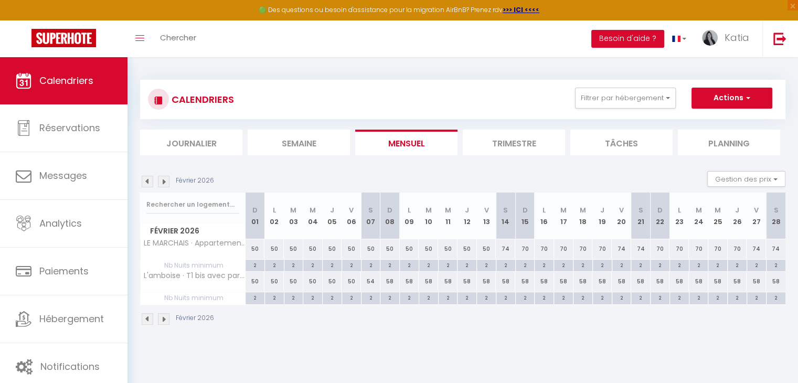
click at [387, 248] on div "50" at bounding box center [390, 248] width 19 height 19
type input "50"
type input "Dim 08 Février 2026"
type input "Lun 09 Février 2026"
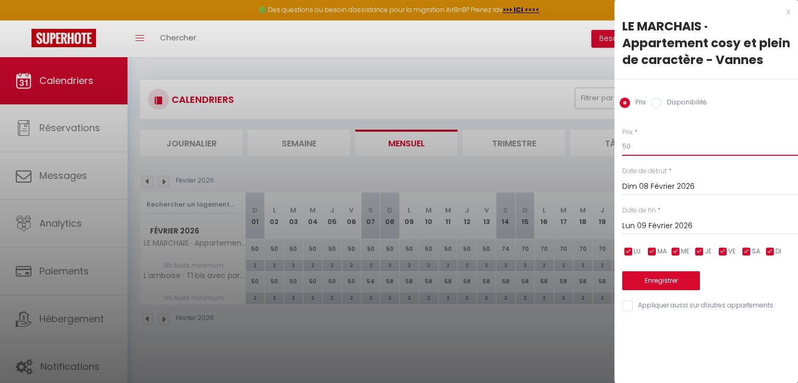
click at [657, 139] on input "50" at bounding box center [711, 146] width 176 height 19
type input "58"
click at [645, 225] on input "Lun 09 Février 2026" at bounding box center [711, 226] width 176 height 14
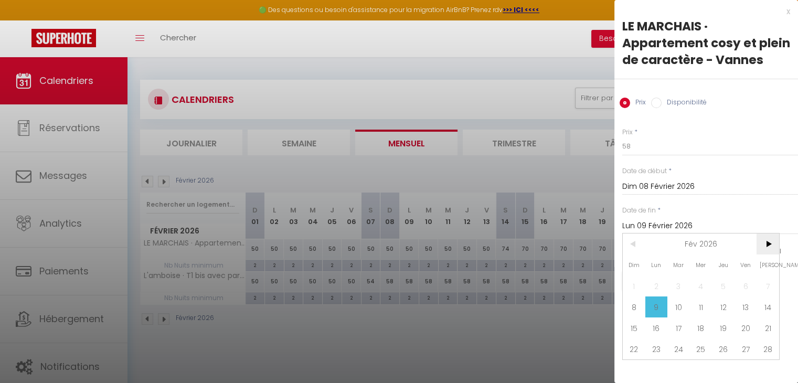
click at [770, 244] on span ">" at bounding box center [768, 244] width 23 height 21
click at [772, 297] on span "7" at bounding box center [768, 286] width 23 height 21
type input "[DATE]"
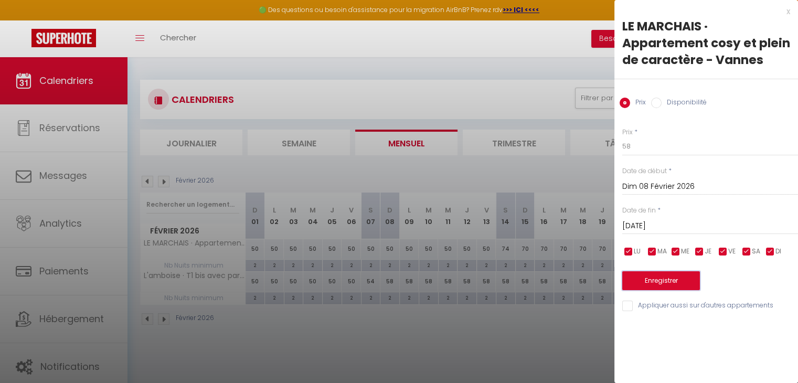
click at [670, 283] on button "Enregistrer" at bounding box center [662, 280] width 78 height 19
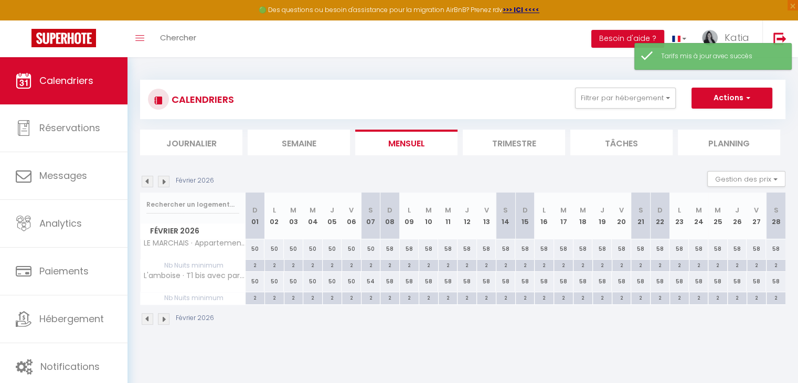
click at [160, 184] on img at bounding box center [164, 182] width 12 height 12
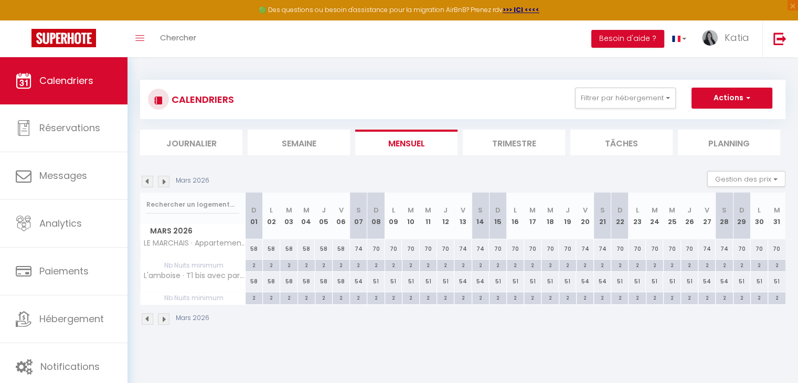
click at [361, 249] on div "74" at bounding box center [358, 248] width 17 height 19
type input "74"
type input "[DATE]"
type input "Dim 08 Mars 2026"
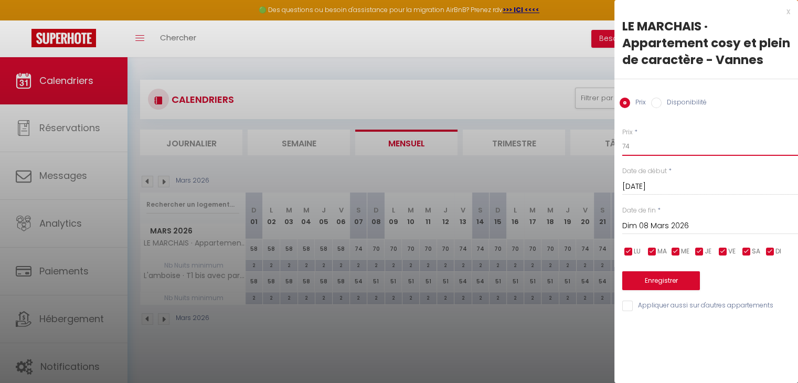
drag, startPoint x: 658, startPoint y: 150, endPoint x: 586, endPoint y: 156, distance: 72.8
click at [589, 154] on body "🟢 Des questions ou besoin d'assistance pour la migration AirBnB? Prenez rdv >>>…" at bounding box center [399, 248] width 798 height 383
type input "60"
click at [689, 229] on input "Dim 08 Mars 2026" at bounding box center [711, 226] width 176 height 14
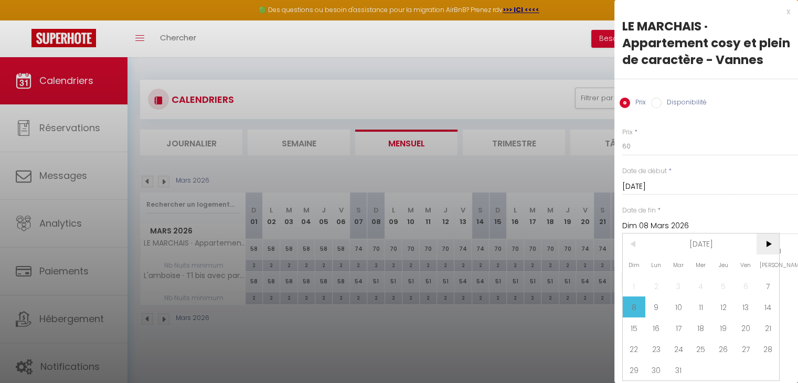
click at [759, 255] on span ">" at bounding box center [768, 244] width 23 height 21
click at [774, 297] on span "4" at bounding box center [768, 286] width 23 height 21
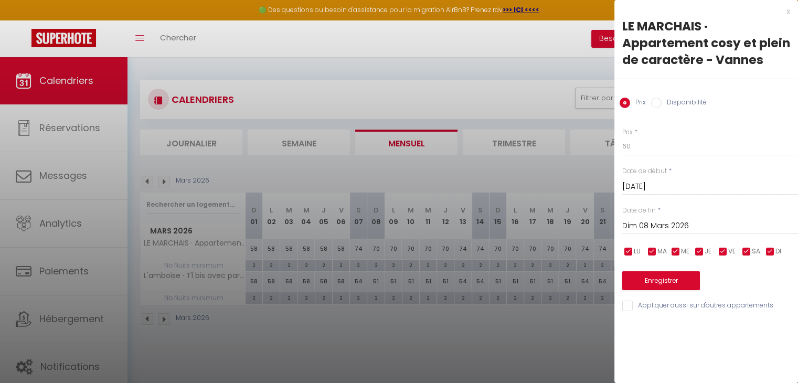
type input "[DATE]"
click at [668, 271] on button "Enregistrer" at bounding box center [662, 280] width 78 height 19
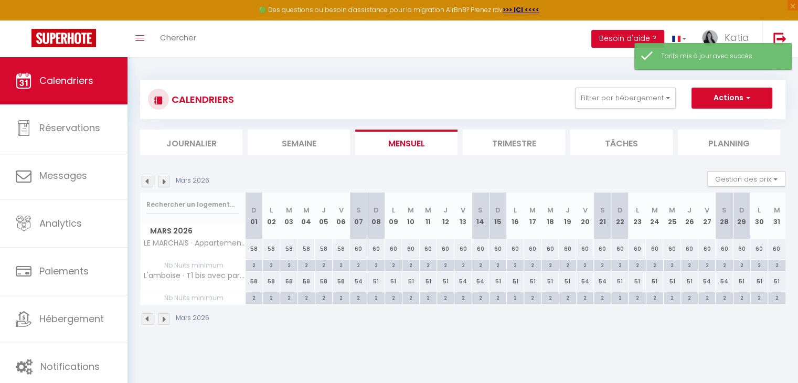
click at [161, 185] on img at bounding box center [164, 182] width 12 height 12
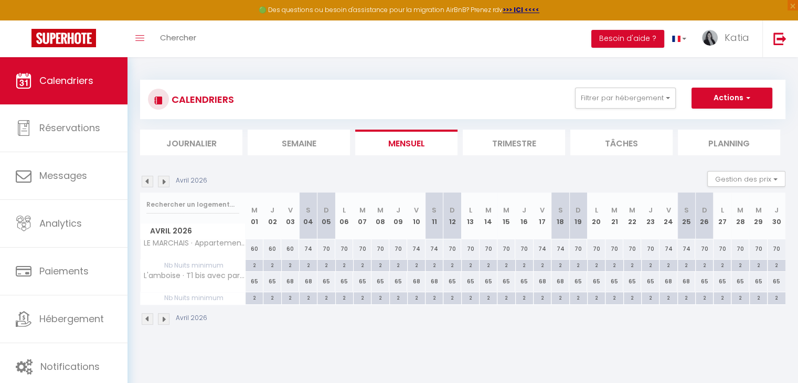
click at [150, 181] on img at bounding box center [148, 182] width 12 height 12
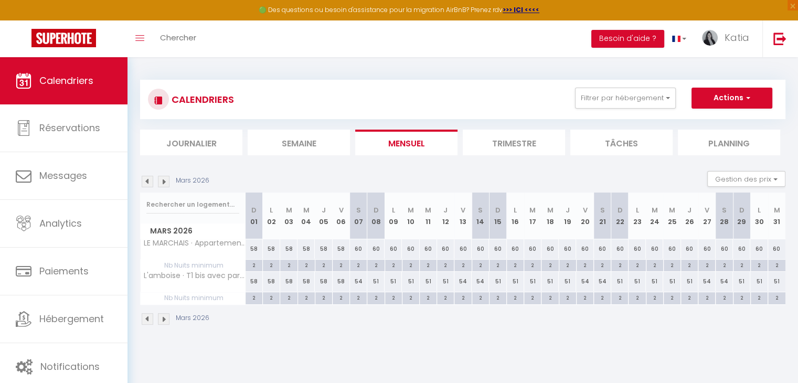
click at [150, 181] on img at bounding box center [148, 182] width 12 height 12
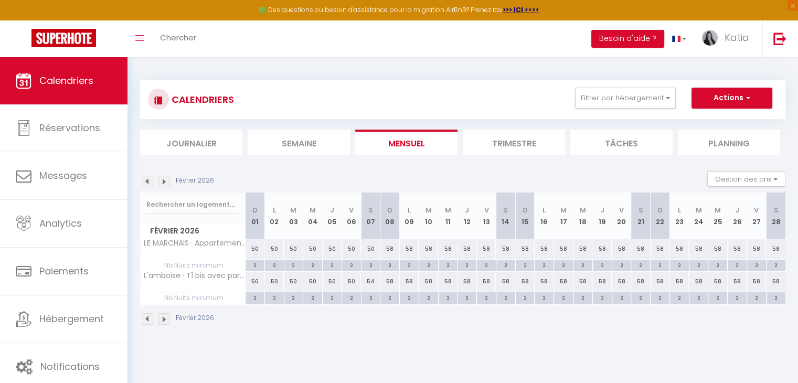
click at [150, 181] on img at bounding box center [148, 182] width 12 height 12
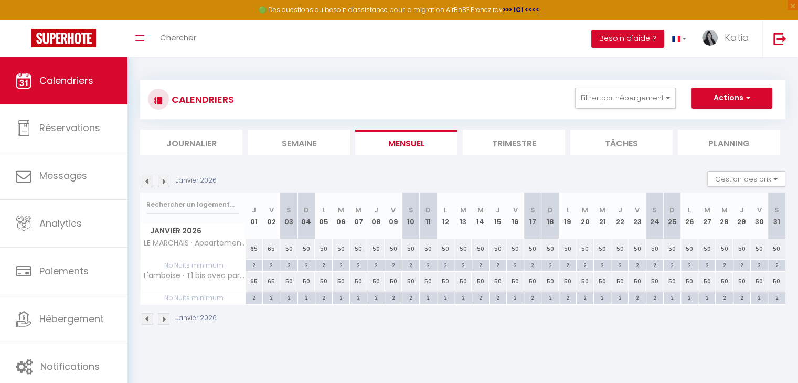
click at [150, 181] on img at bounding box center [148, 182] width 12 height 12
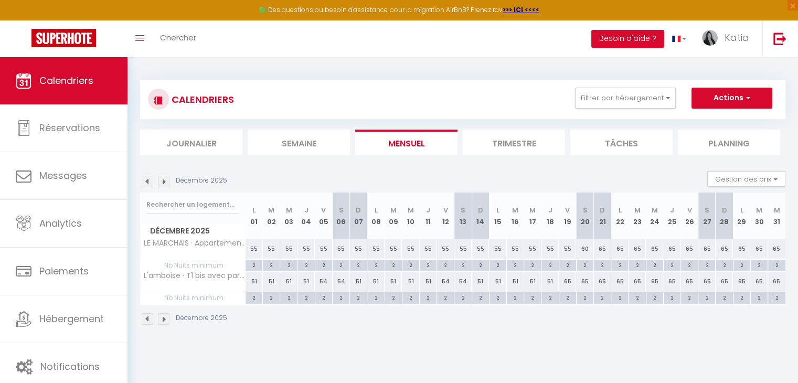
click at [150, 181] on img at bounding box center [148, 182] width 12 height 12
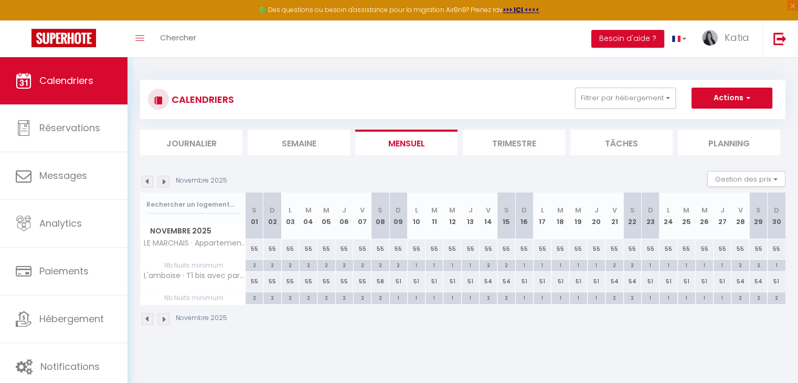
click at [150, 181] on img at bounding box center [148, 182] width 12 height 12
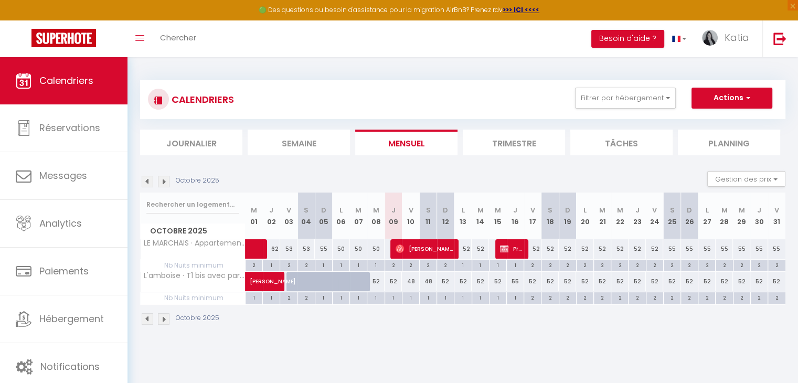
click at [365, 359] on body "🟢 Des questions ou besoin d'assistance pour la migration AirBnB? Prenez rdv >>>…" at bounding box center [399, 248] width 798 height 383
